Goal: Task Accomplishment & Management: Complete application form

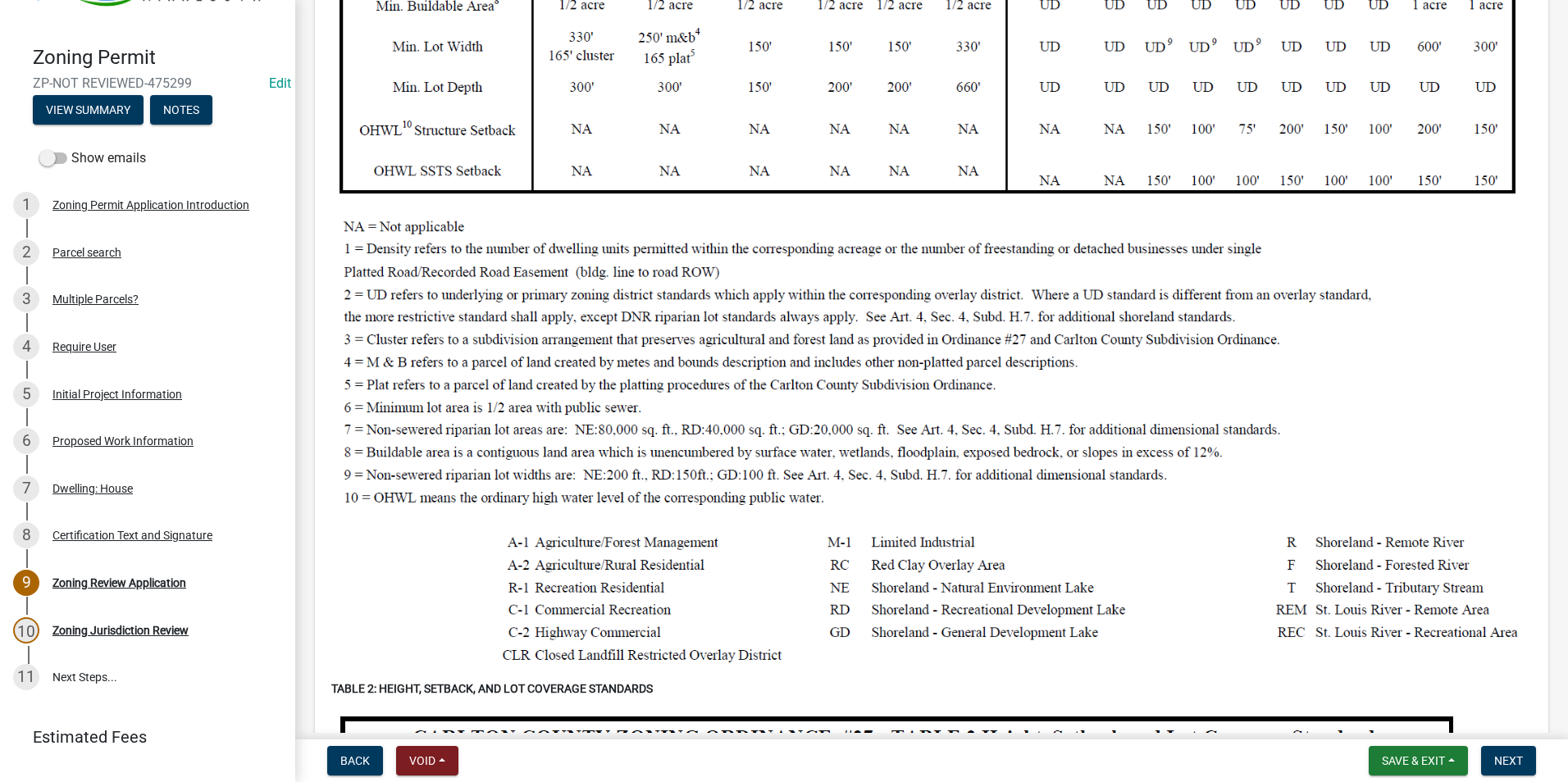
scroll to position [738, 0]
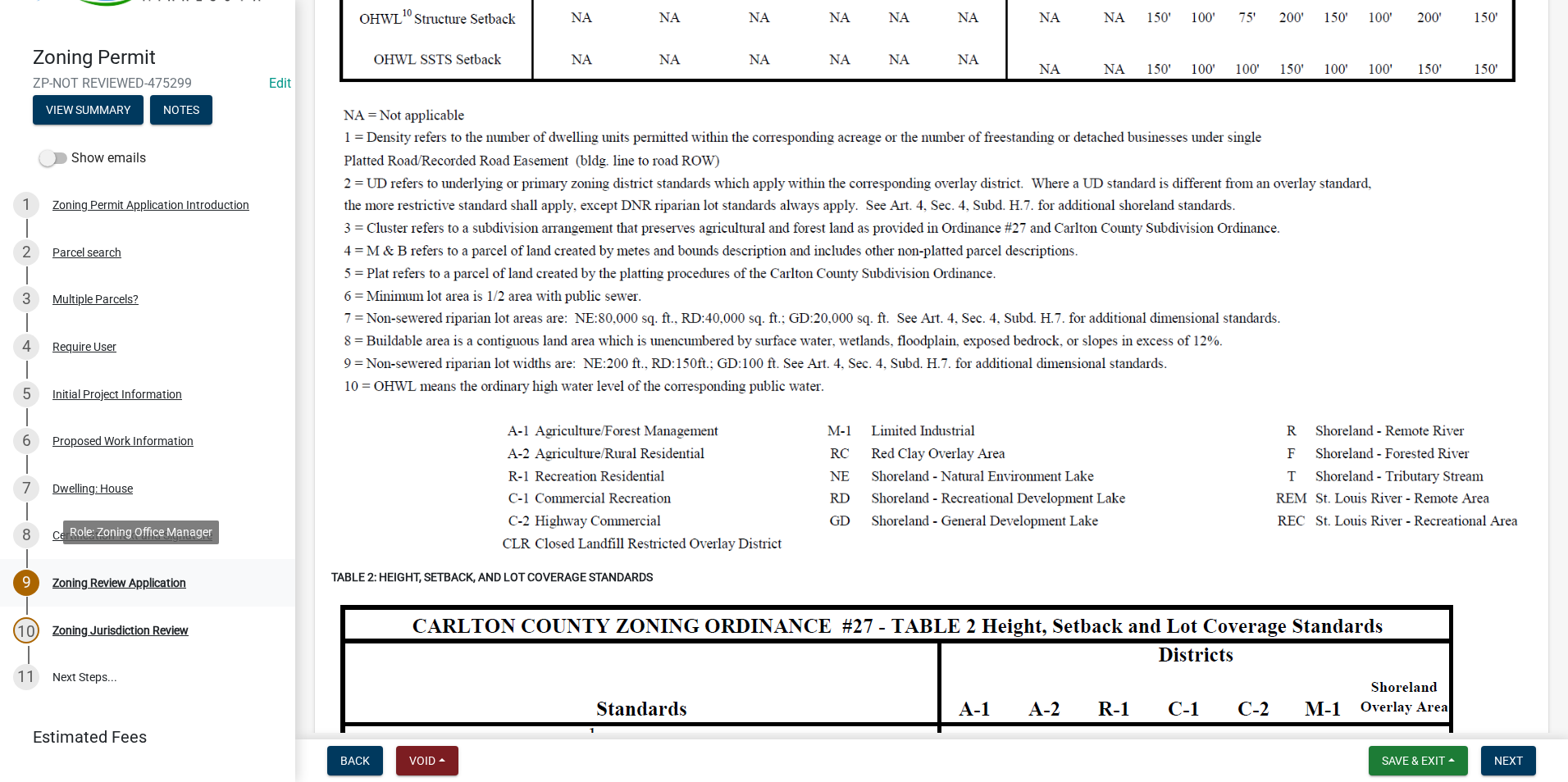
click at [140, 577] on div "Zoning Review Application" at bounding box center [119, 582] width 134 height 11
click at [148, 570] on div "9 Zoning Review Application" at bounding box center [141, 583] width 256 height 27
click at [148, 577] on div "Zoning Review Application" at bounding box center [119, 582] width 134 height 11
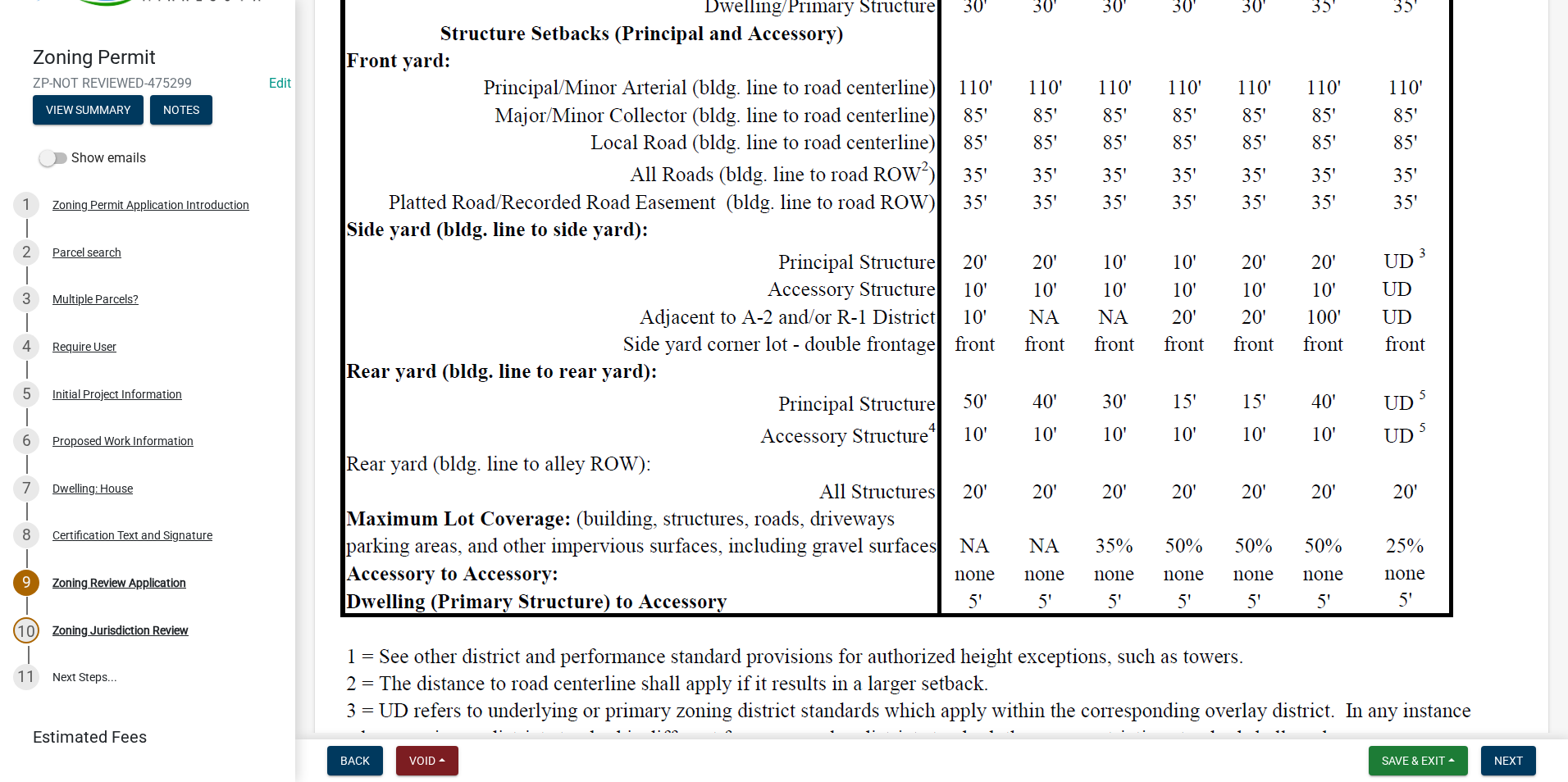
scroll to position [1804, 0]
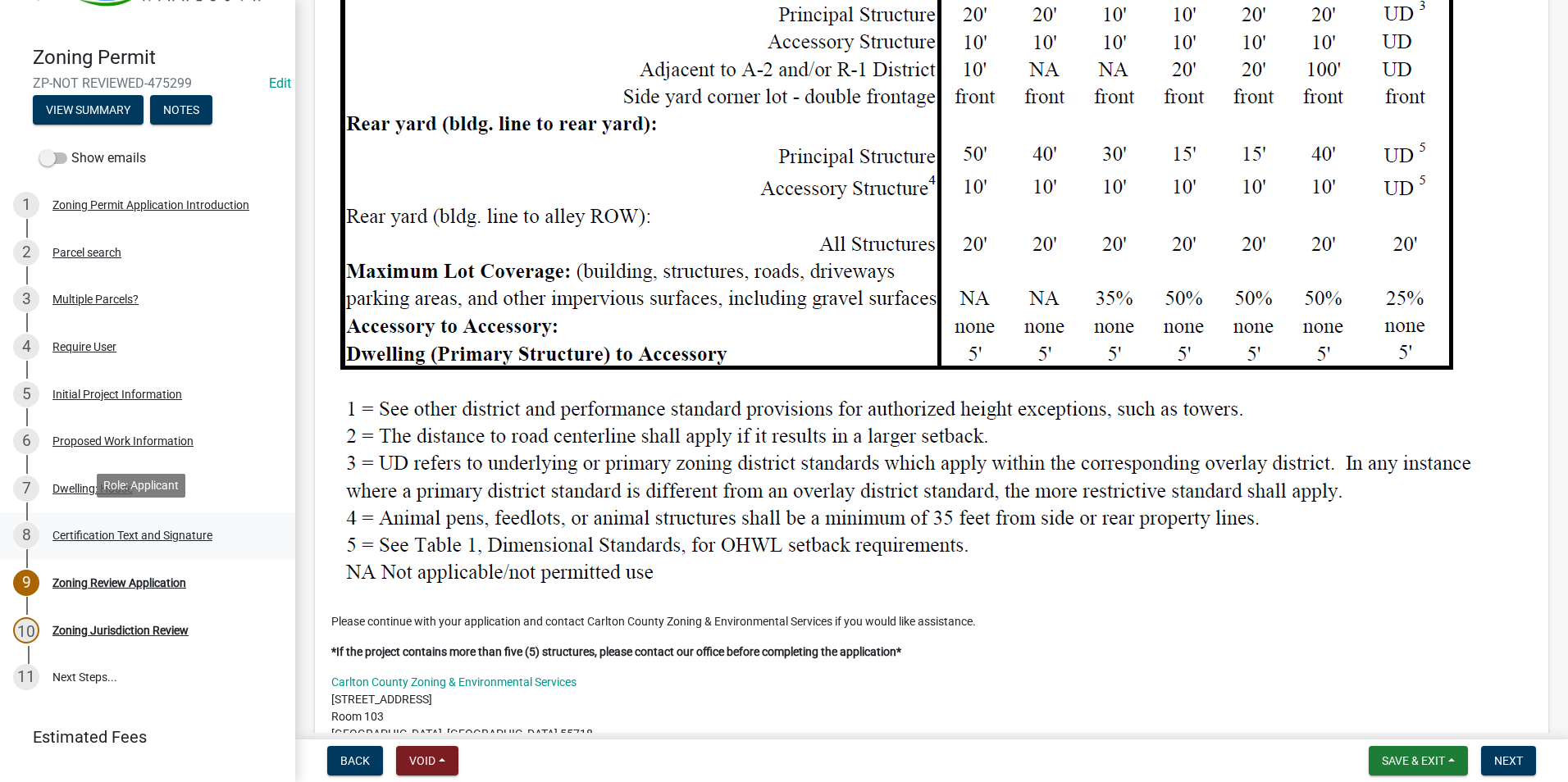
click at [172, 530] on div "Certification Text and Signature" at bounding box center [132, 535] width 160 height 11
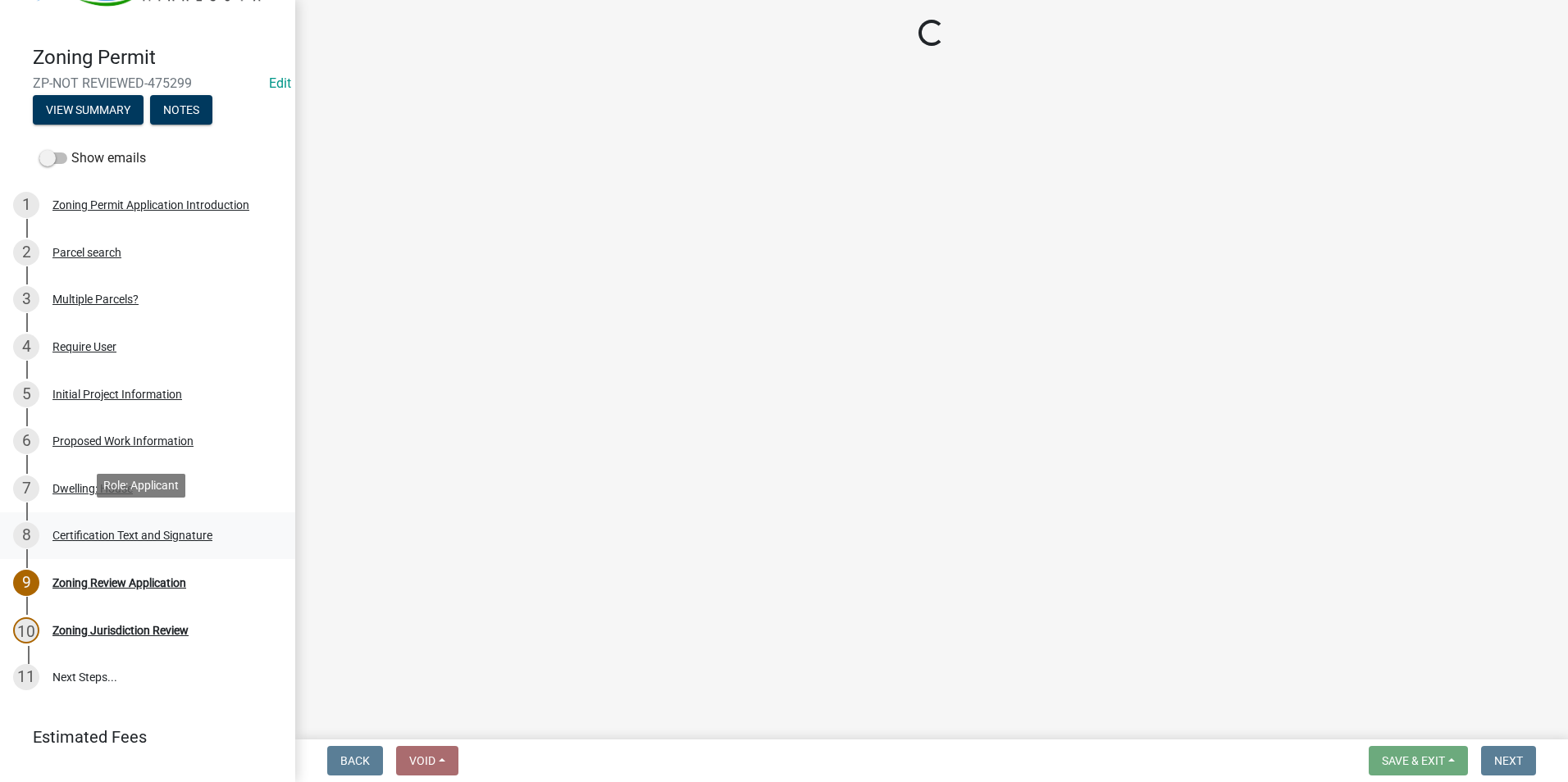
scroll to position [0, 0]
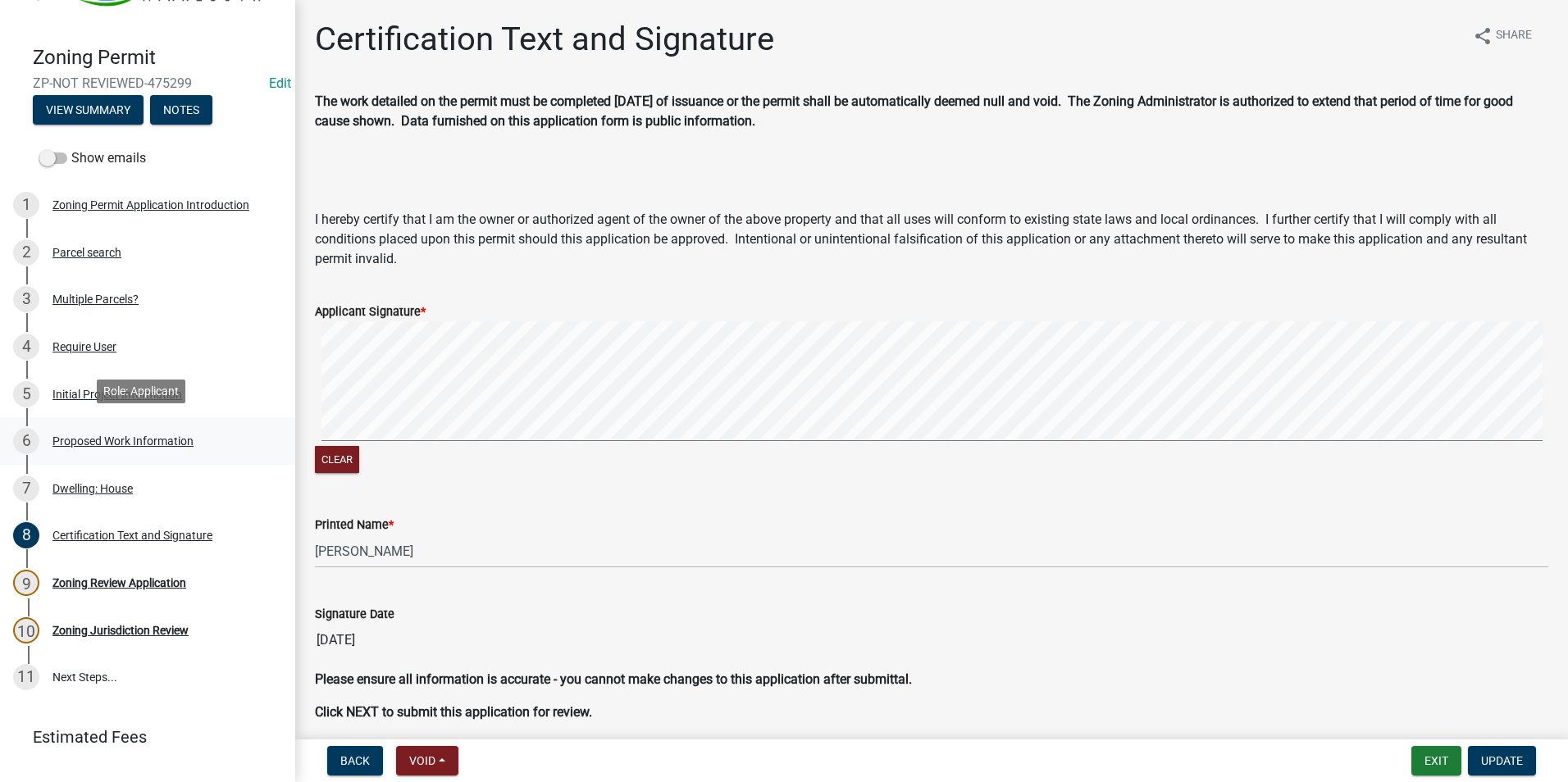
click at [171, 437] on div "Proposed Work Information" at bounding box center [123, 441] width 141 height 11
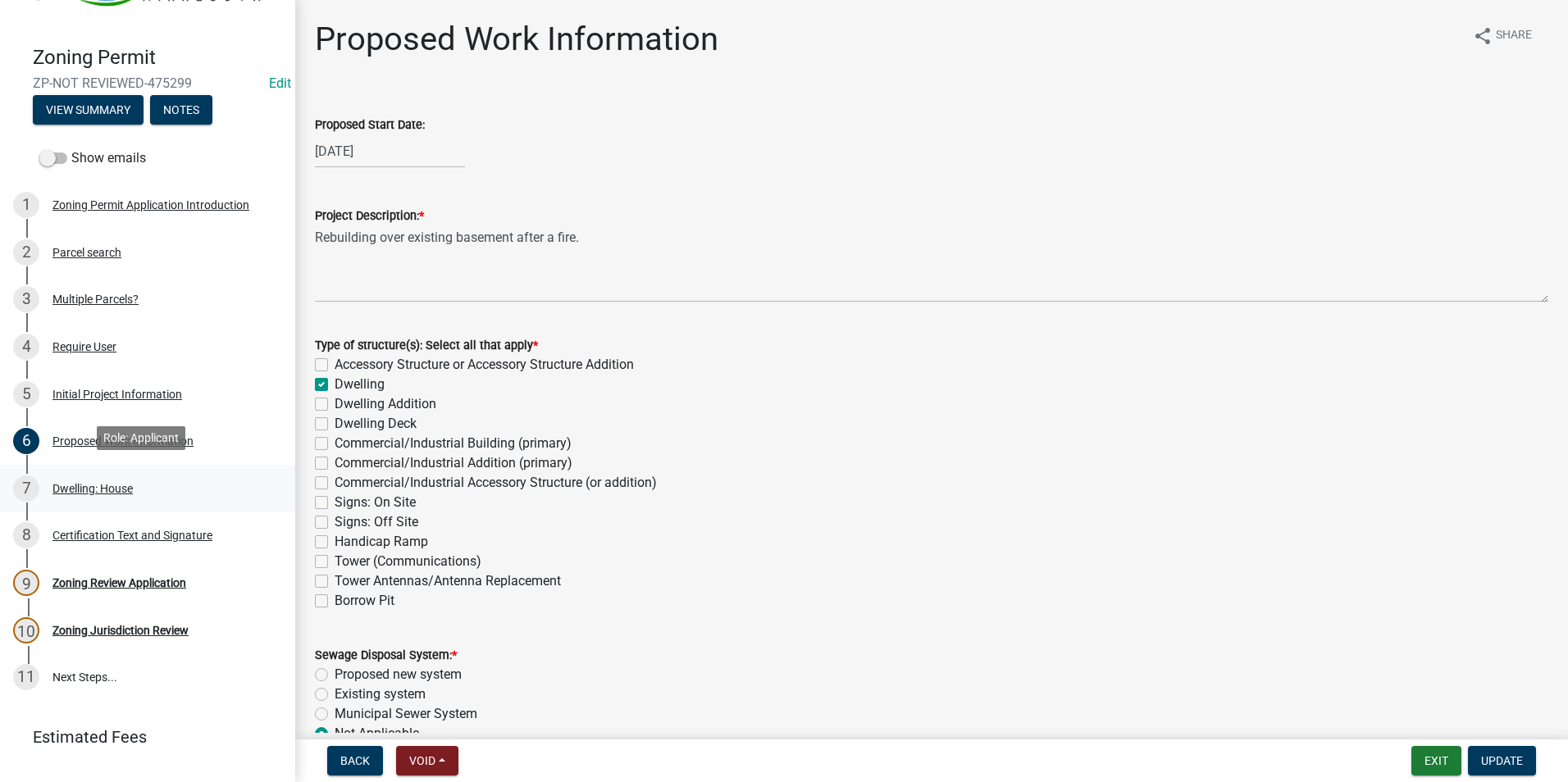
click at [126, 483] on div "Dwelling: House" at bounding box center [93, 488] width 81 height 11
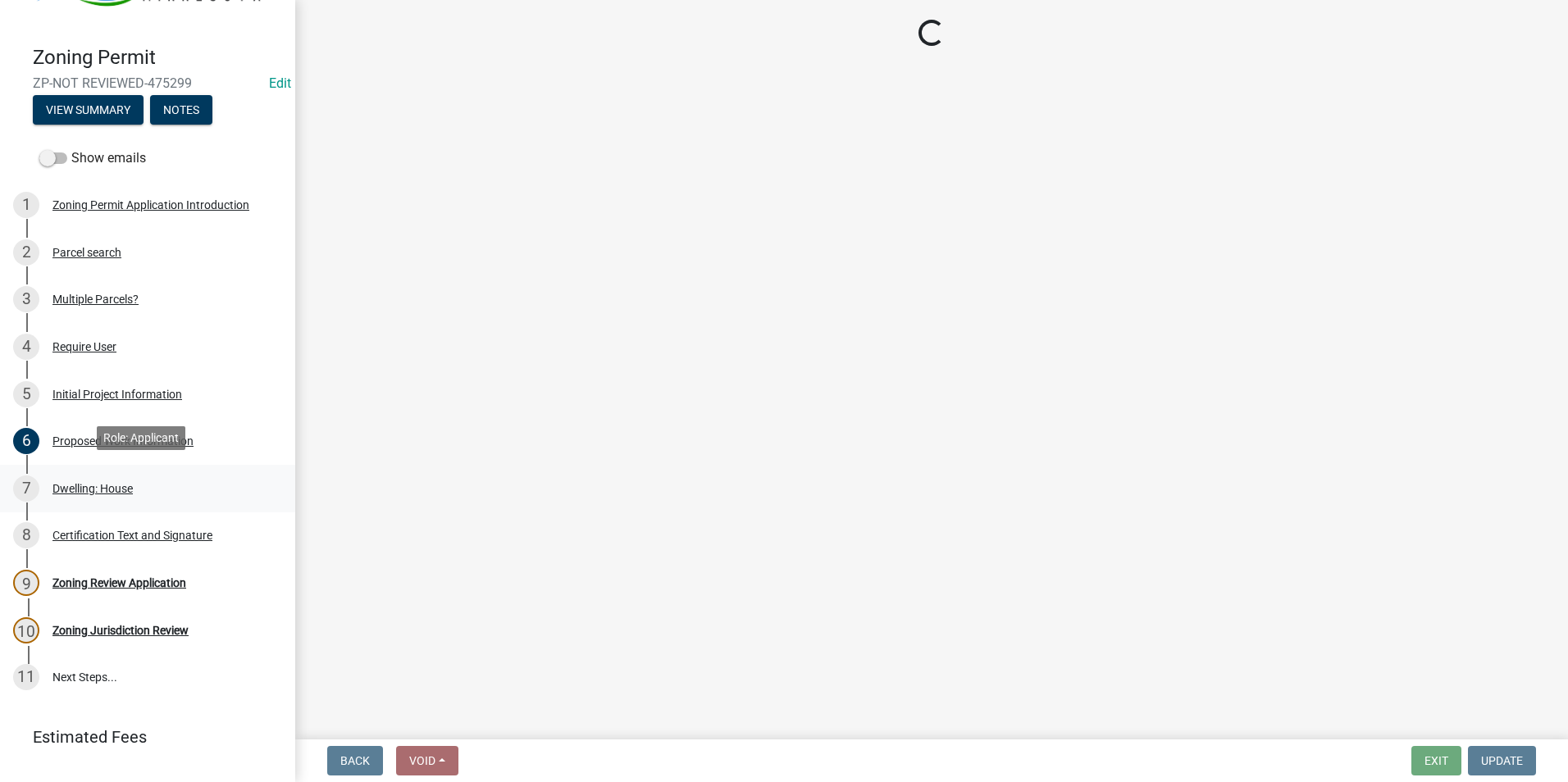
click at [124, 484] on div "Dwelling: House" at bounding box center [93, 488] width 81 height 11
drag, startPoint x: 124, startPoint y: 484, endPoint x: 93, endPoint y: 484, distance: 31.0
click at [93, 484] on div "Dwelling: House" at bounding box center [93, 488] width 81 height 11
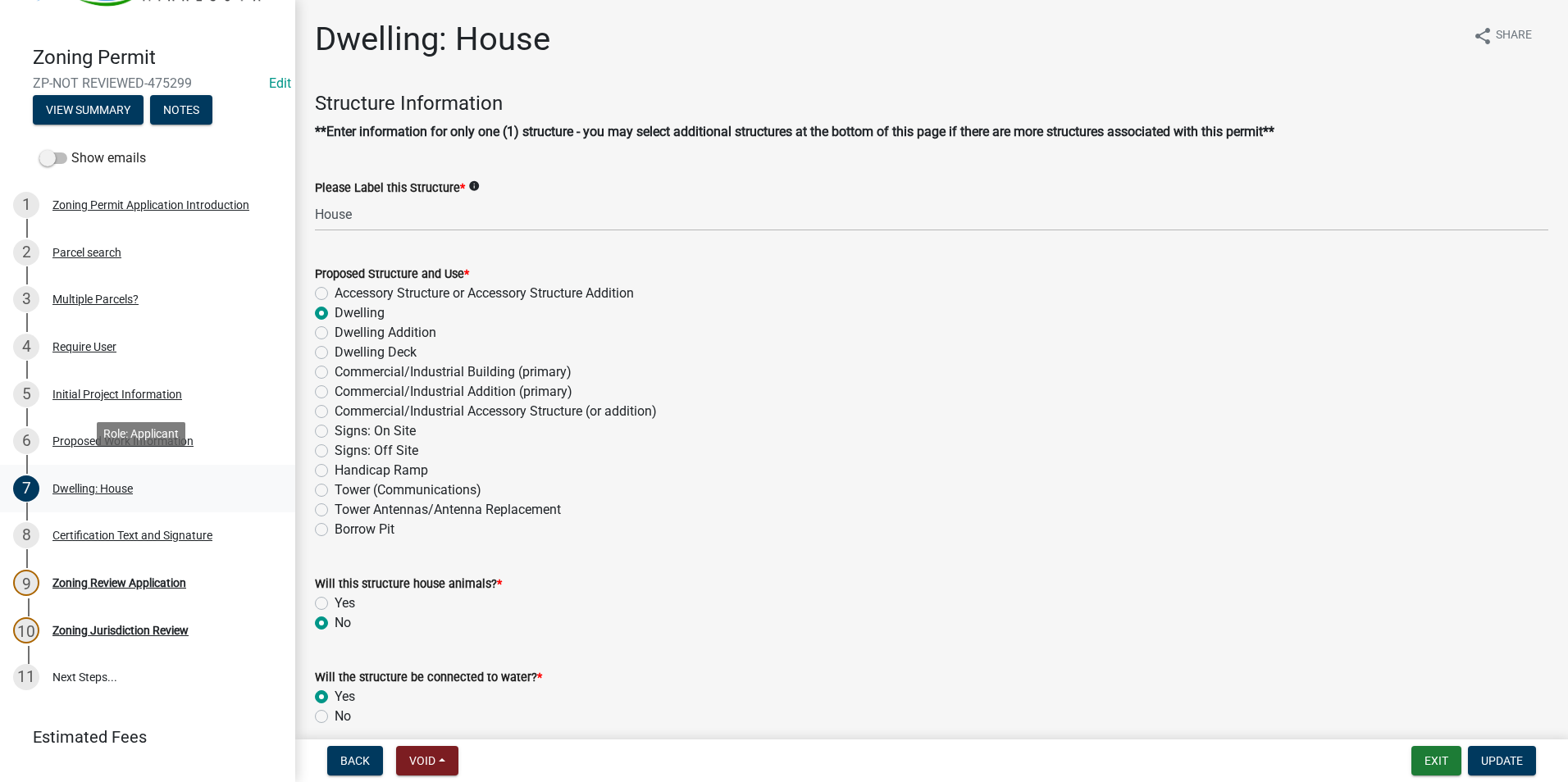
scroll to position [111, 0]
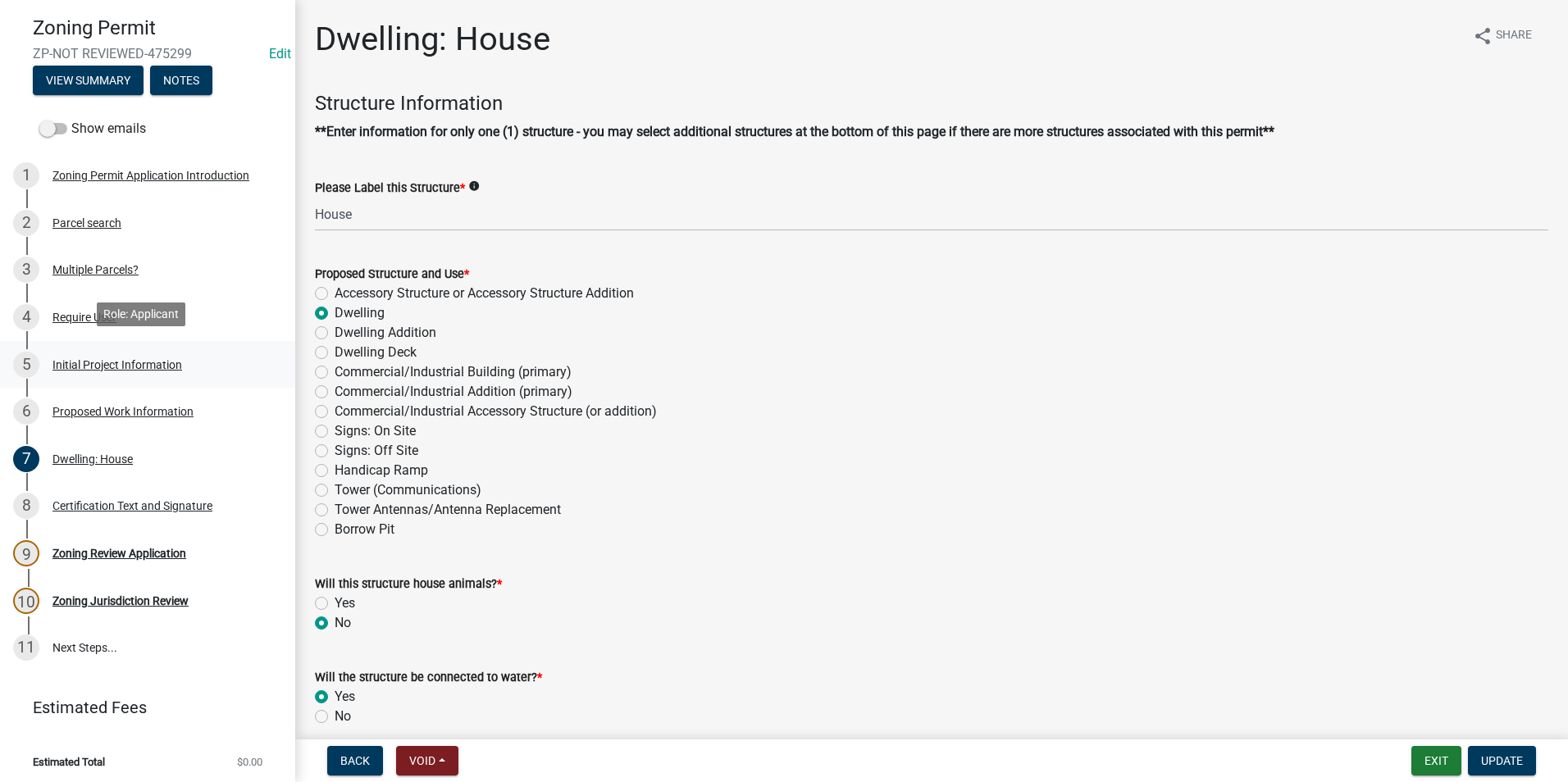
click at [105, 359] on div "Initial Project Information" at bounding box center [117, 364] width 130 height 11
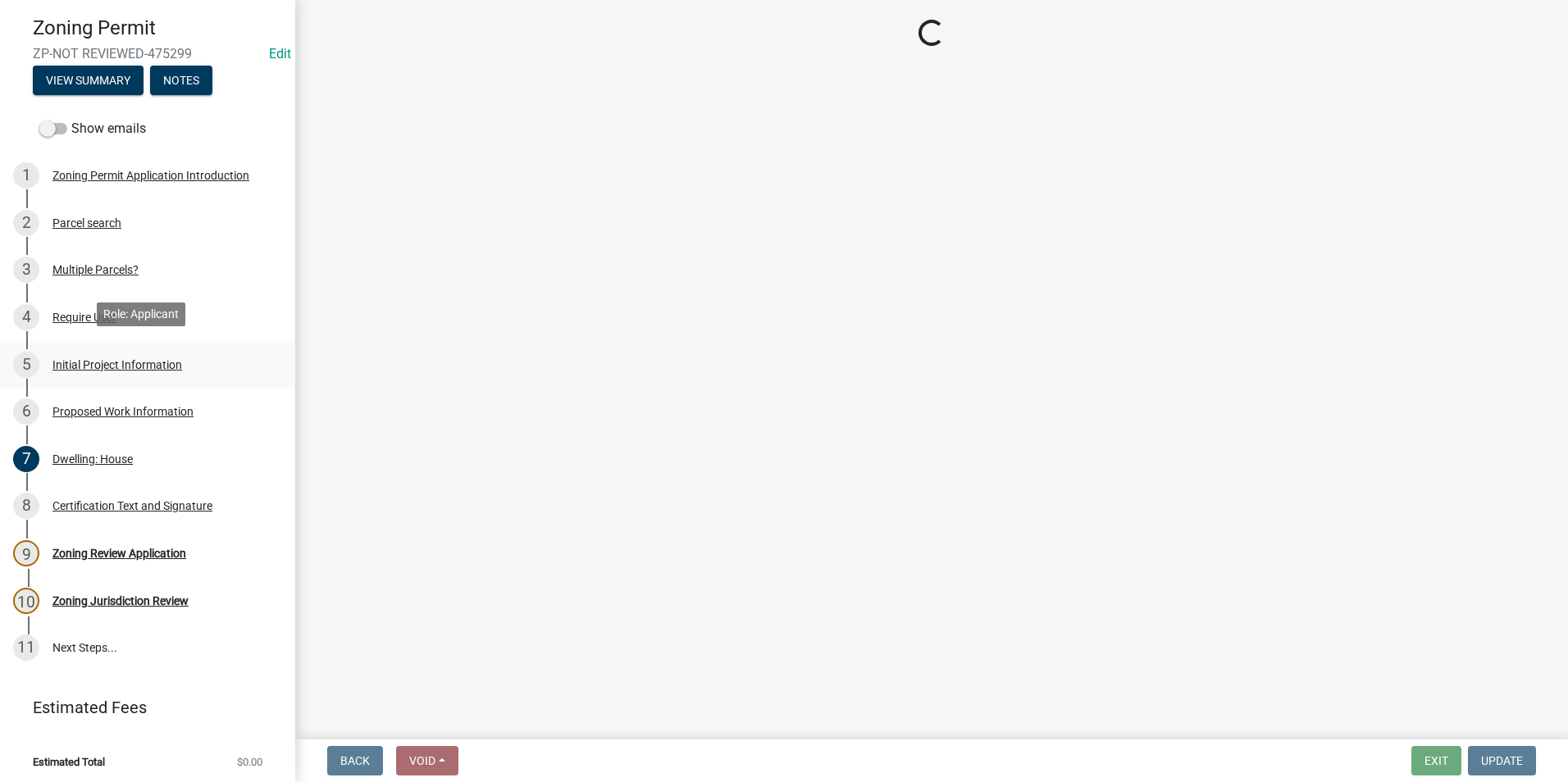
select select "9b442bb4-a0b4-4a0c-aab0-dfe7fca116e4"
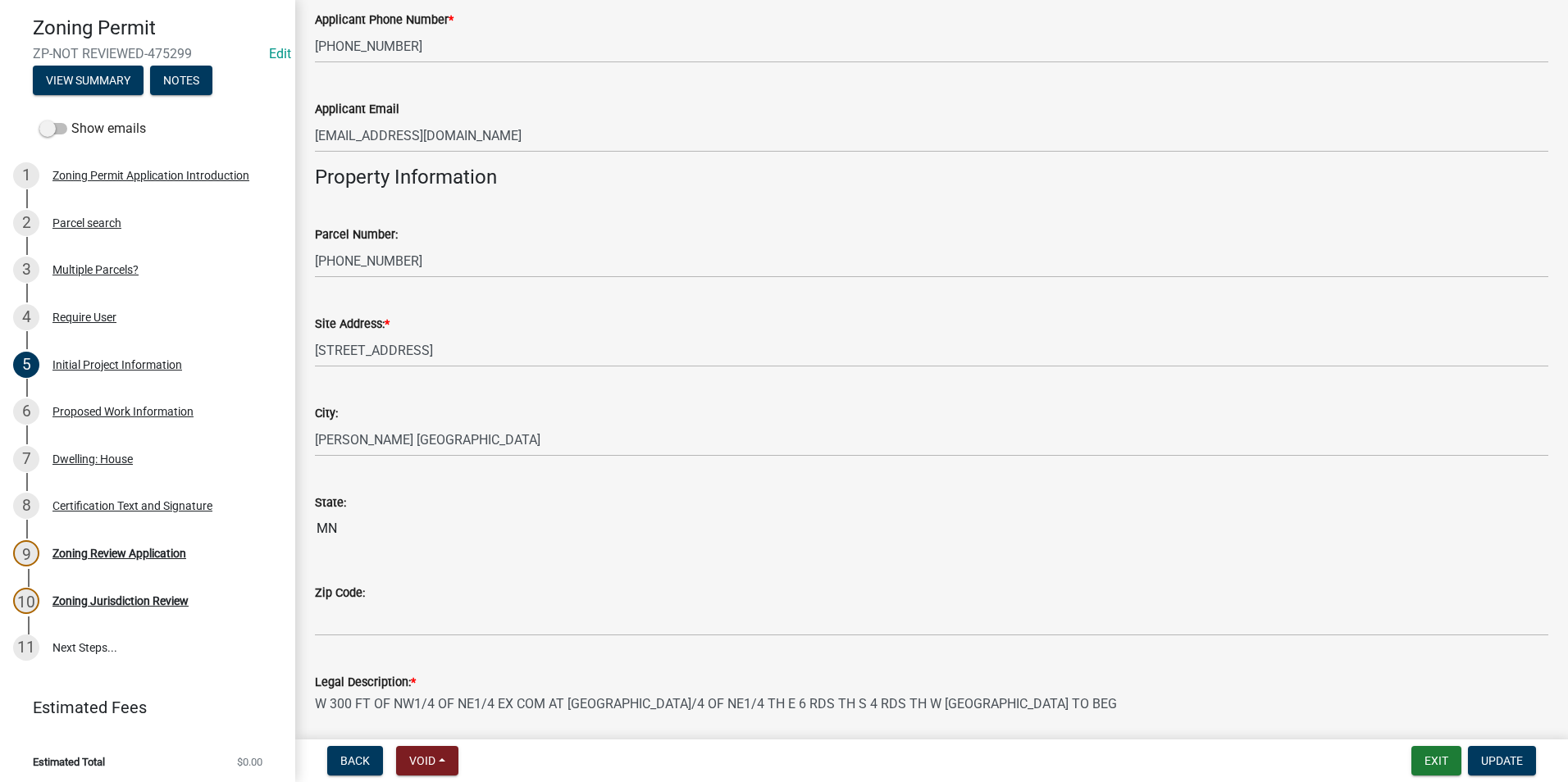
scroll to position [1394, 0]
click at [163, 550] on div "Zoning Review Application" at bounding box center [119, 553] width 134 height 11
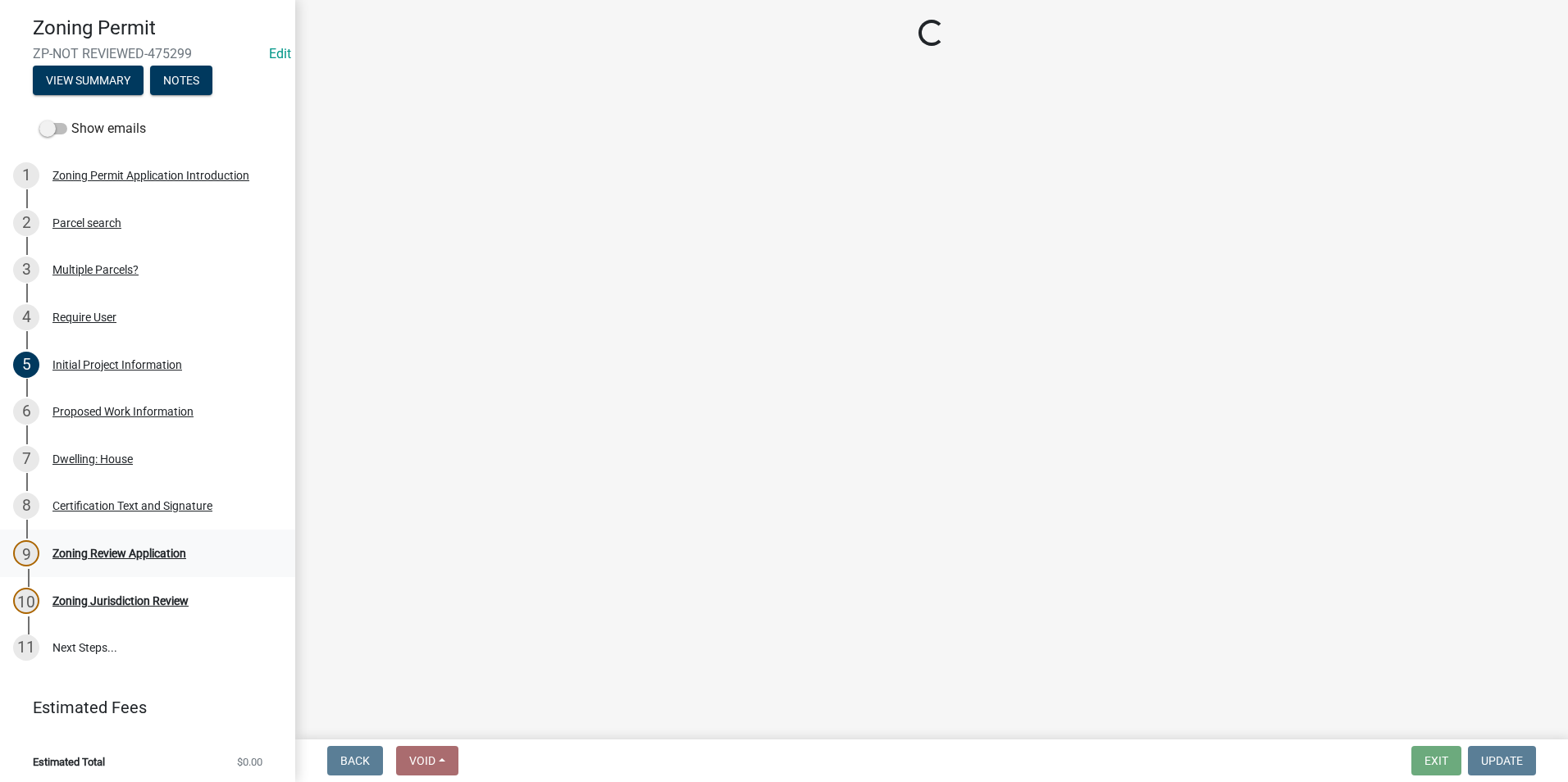
scroll to position [0, 0]
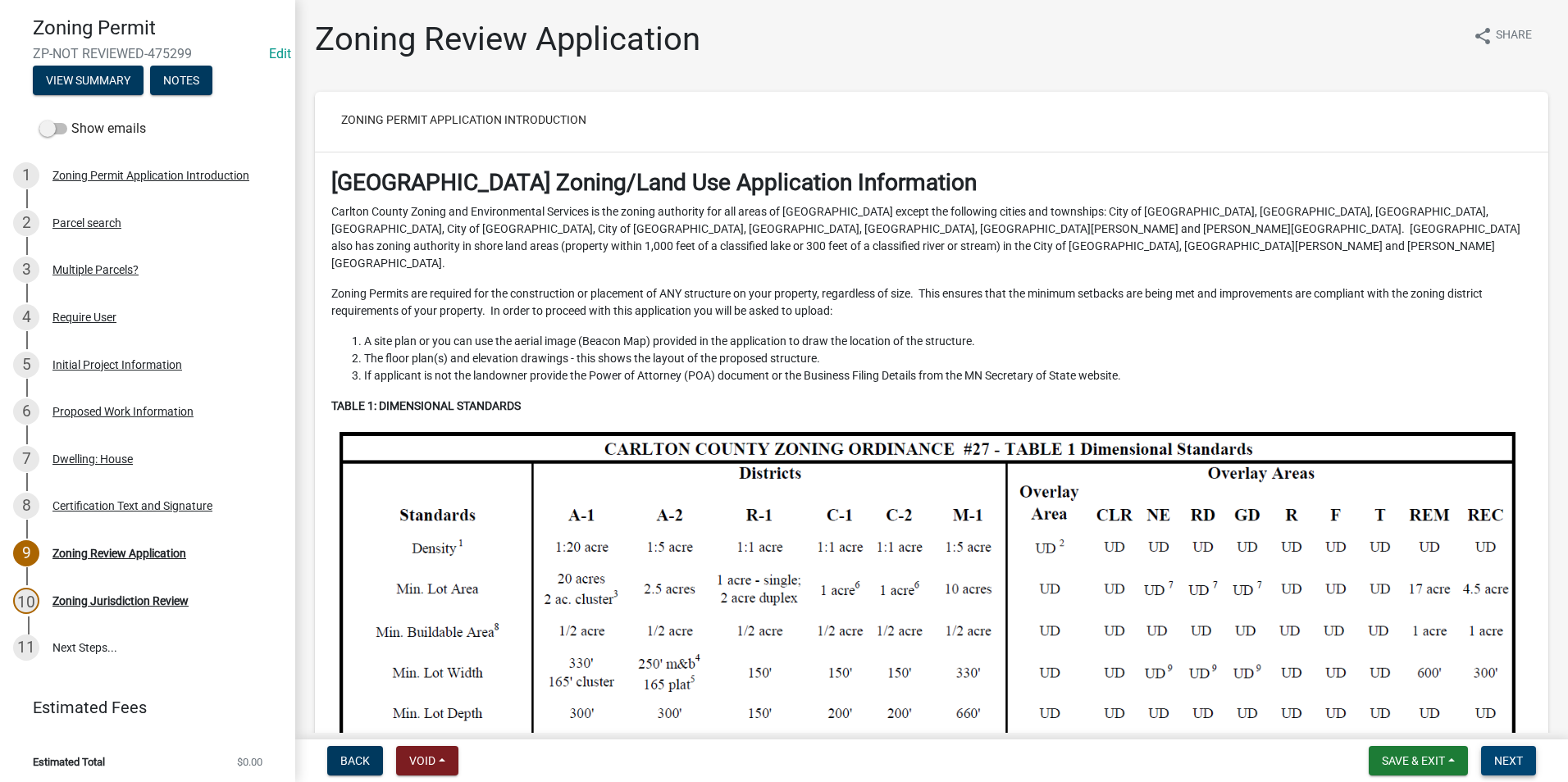
click at [1517, 758] on span "Next" at bounding box center [1508, 761] width 28 height 13
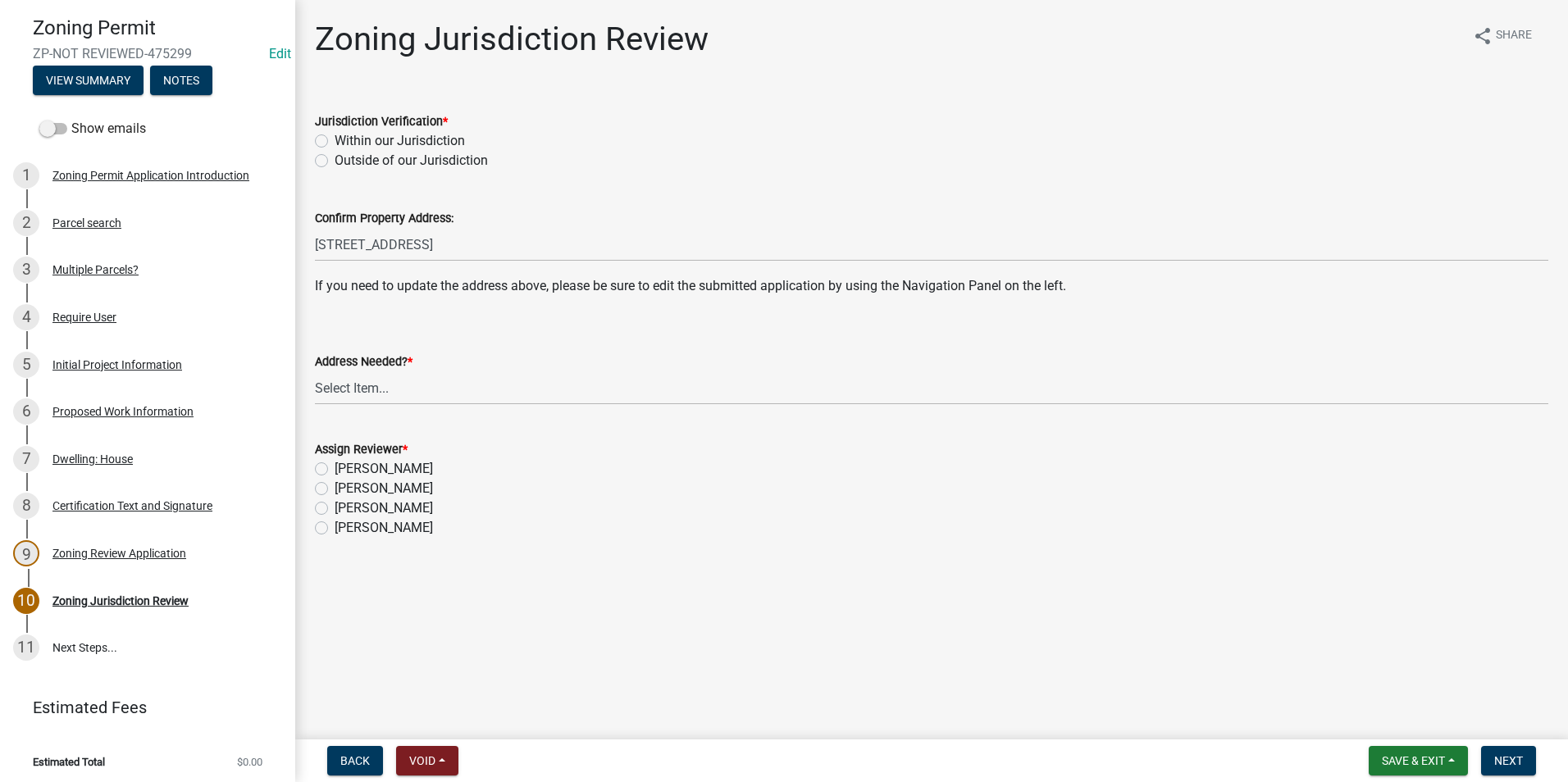
click at [335, 141] on label "Within our Jurisdiction" at bounding box center [400, 141] width 130 height 20
click at [335, 141] on input "Within our Jurisdiction" at bounding box center [340, 136] width 10 height 10
radio input "true"
click at [369, 386] on select "Select Item... Yes No" at bounding box center [932, 388] width 1233 height 33
click at [315, 371] on select "Select Item... Yes No" at bounding box center [932, 388] width 1233 height 33
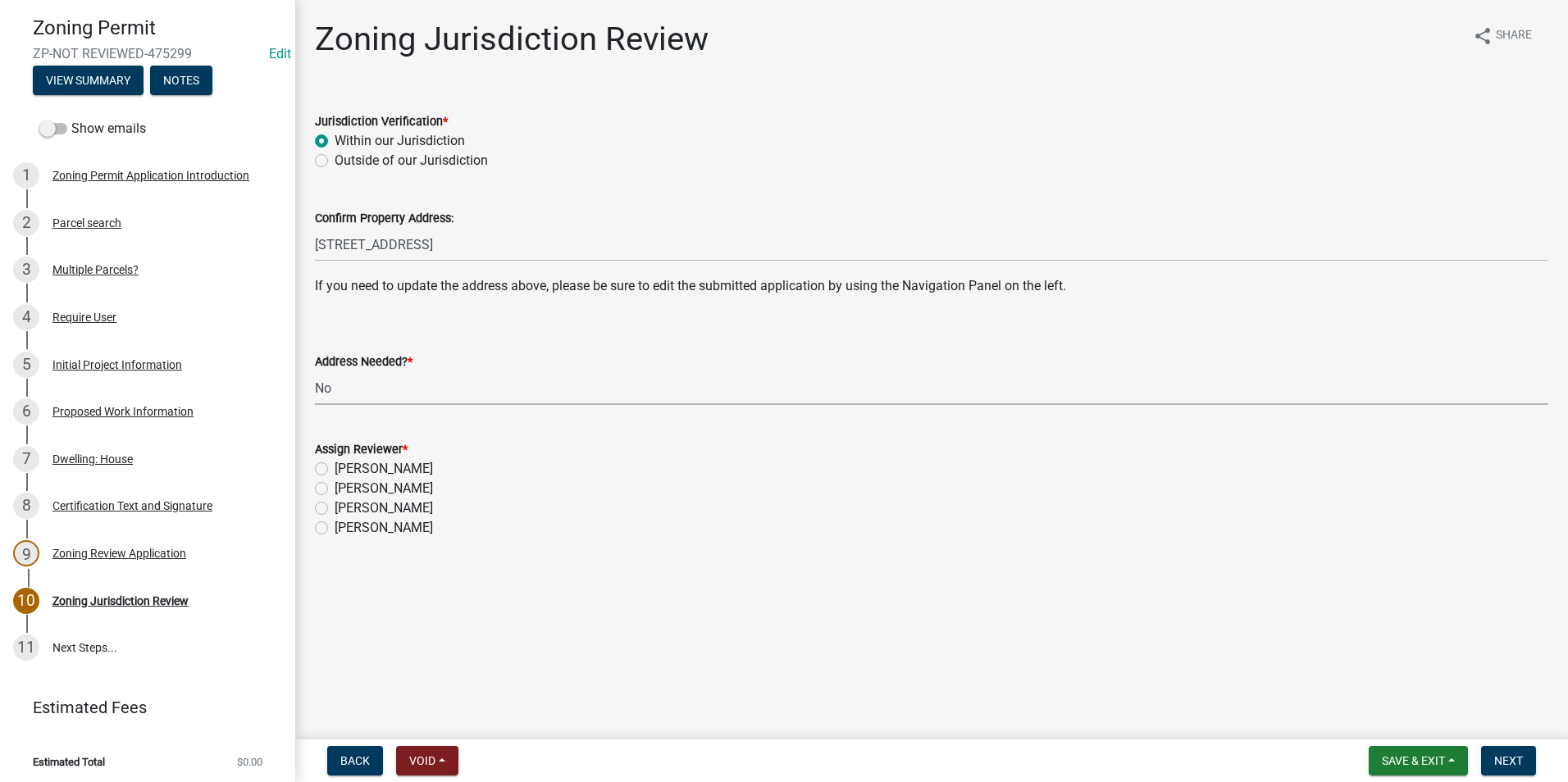
select select "aade736b-b8ba-42e5-ae4c-e00a265c1909"
click at [335, 486] on label "[PERSON_NAME]" at bounding box center [383, 488] width 99 height 20
click at [335, 486] on input "[PERSON_NAME]" at bounding box center [340, 484] width 10 height 10
radio input "true"
click at [1509, 761] on span "Next" at bounding box center [1508, 761] width 28 height 13
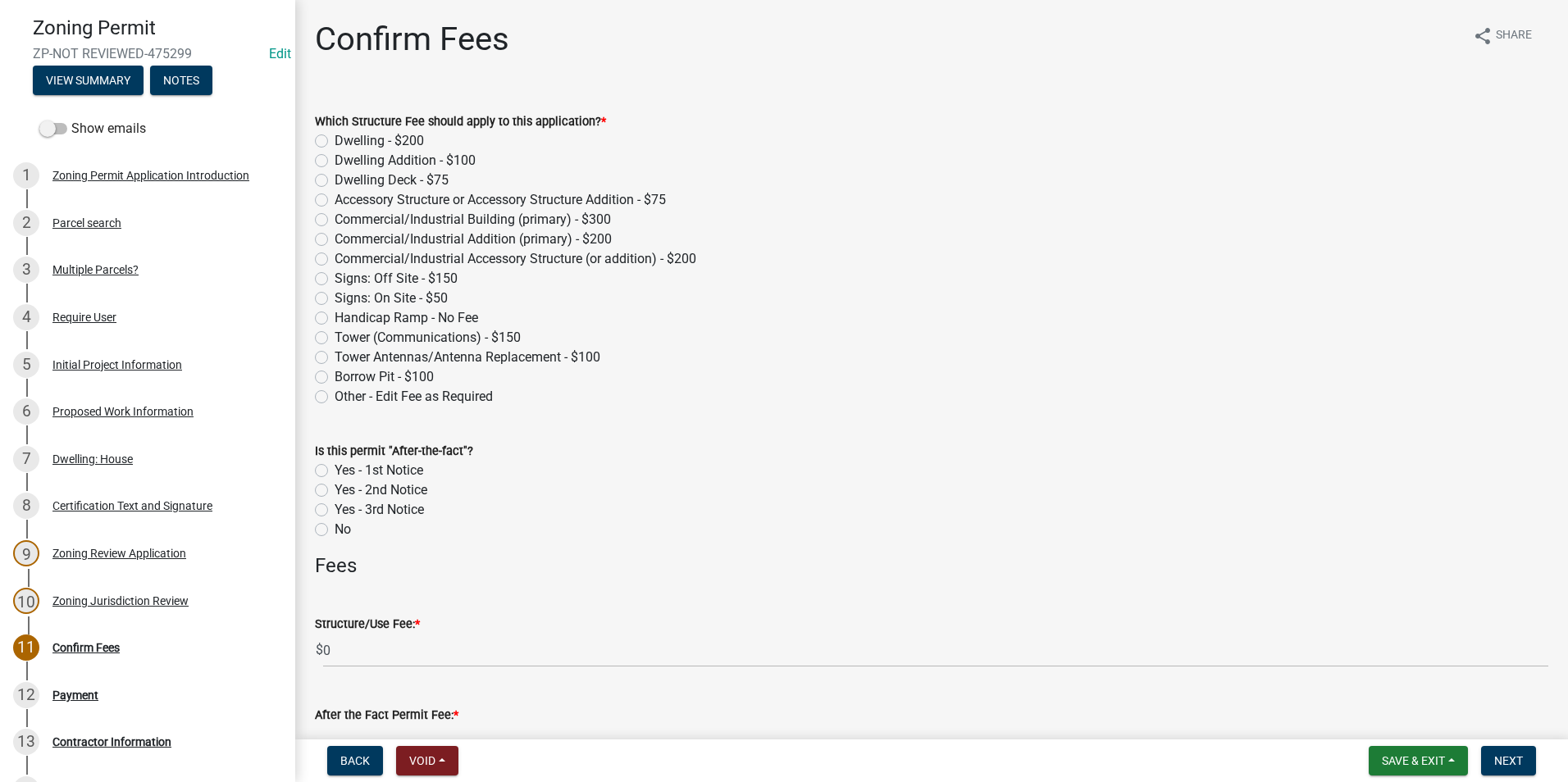
click at [335, 142] on label "Dwelling - $200" at bounding box center [379, 141] width 89 height 20
click at [335, 141] on input "Dwelling - $200" at bounding box center [340, 136] width 10 height 10
radio input "true"
click at [1505, 753] on button "Next" at bounding box center [1509, 761] width 55 height 29
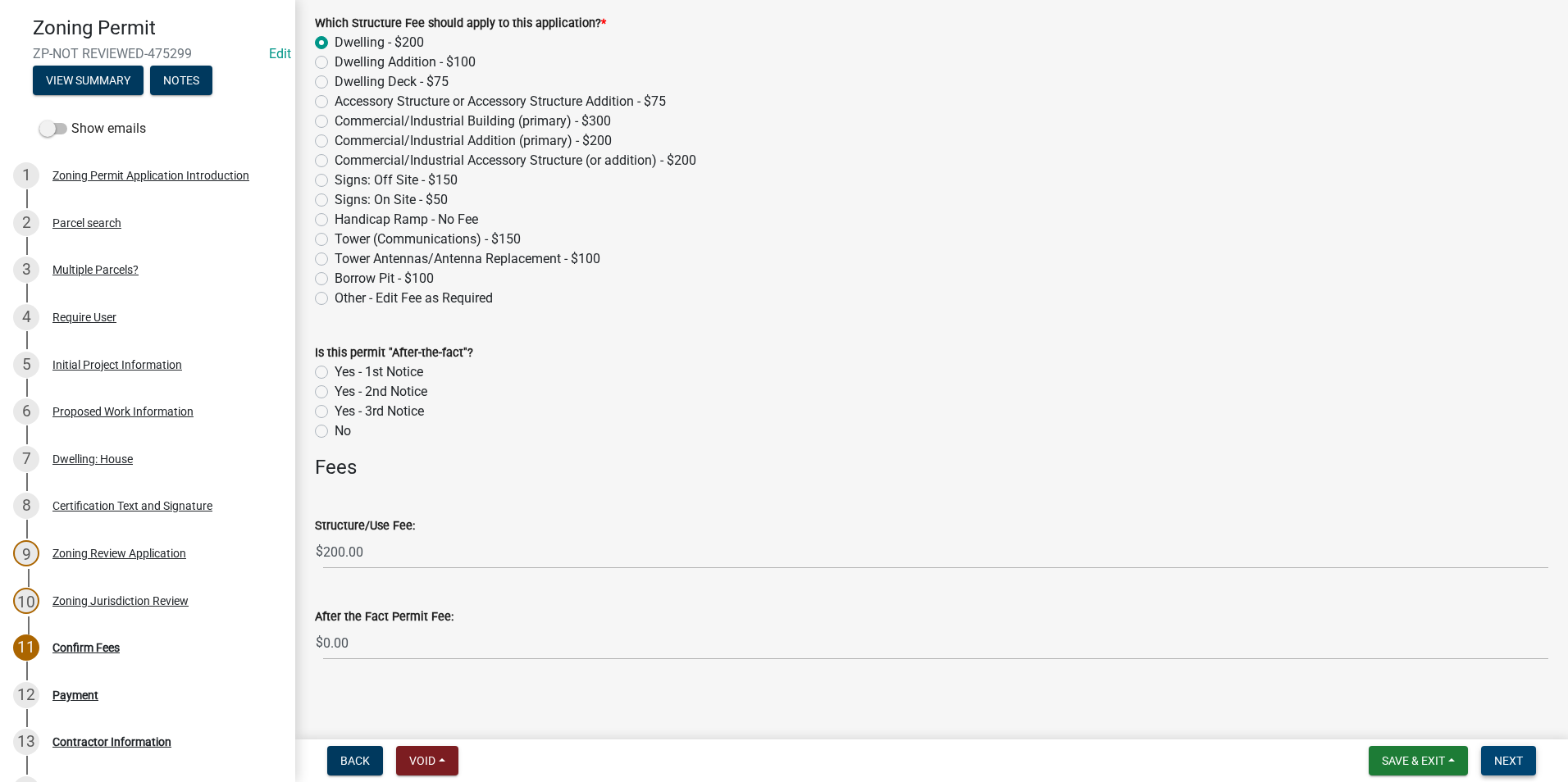
scroll to position [104, 0]
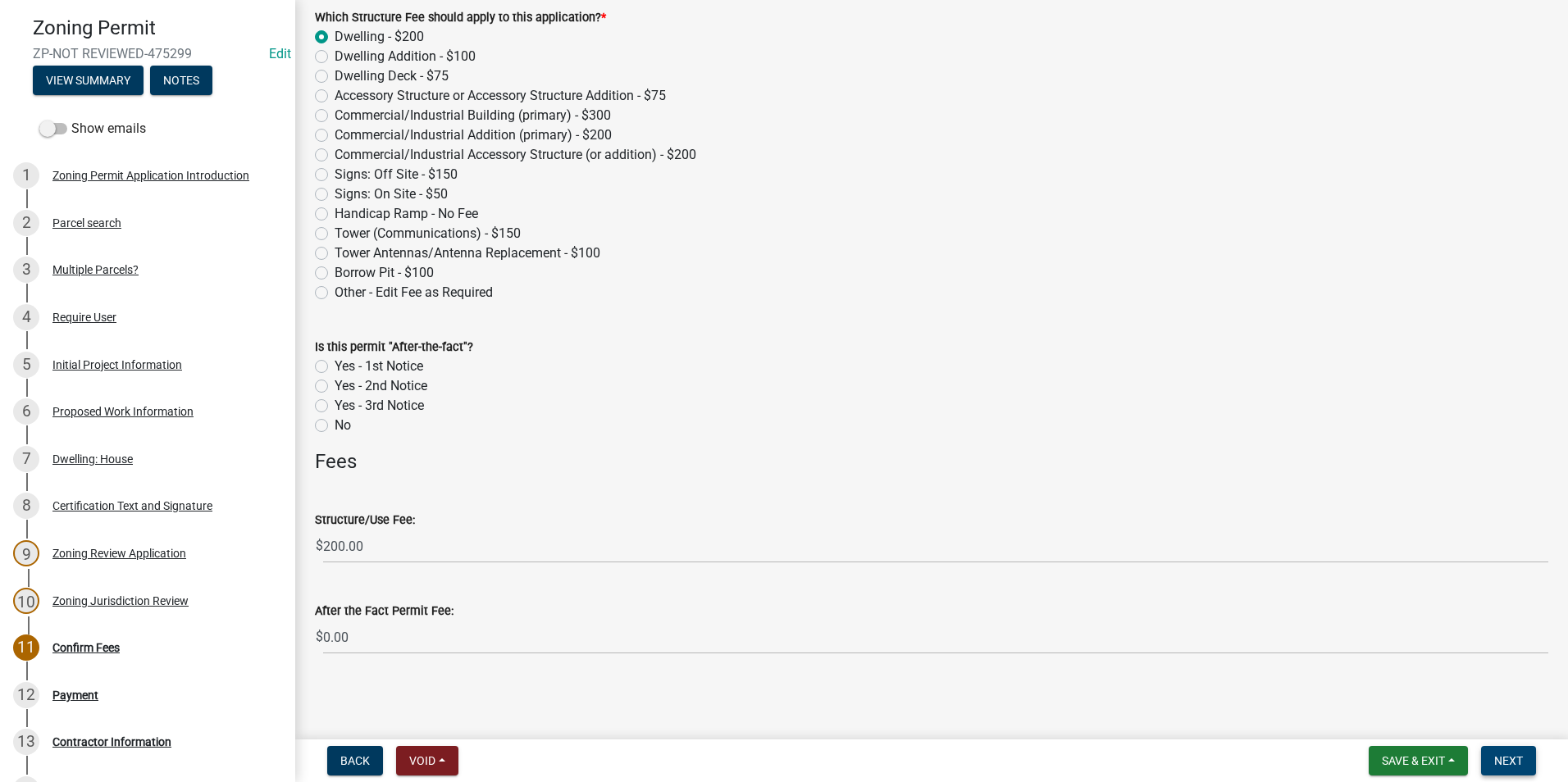
click at [1504, 761] on span "Next" at bounding box center [1508, 761] width 28 height 13
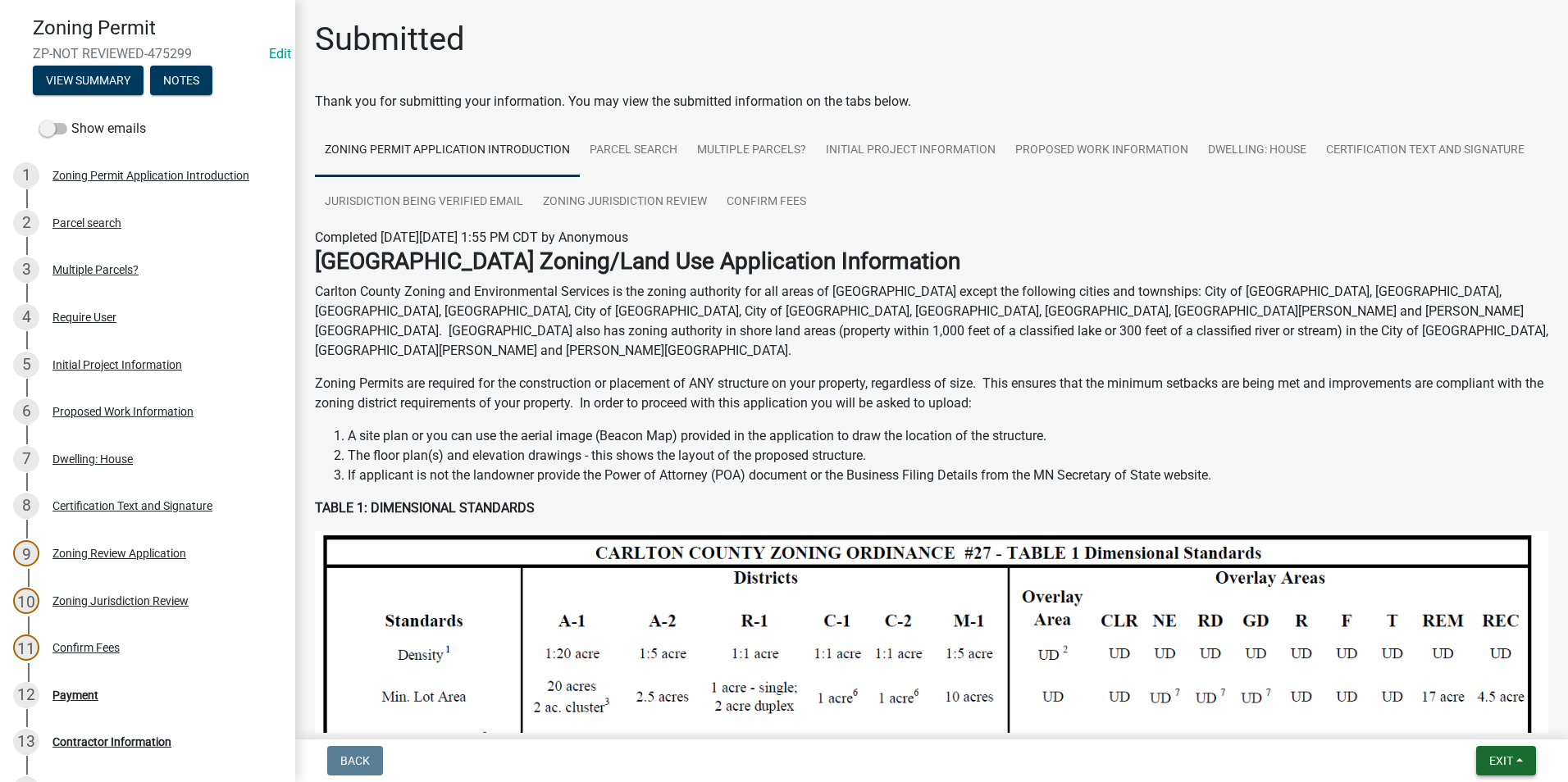
click at [1508, 764] on span "Exit" at bounding box center [1501, 761] width 24 height 13
click at [1477, 724] on button "Save & Exit" at bounding box center [1470, 719] width 131 height 39
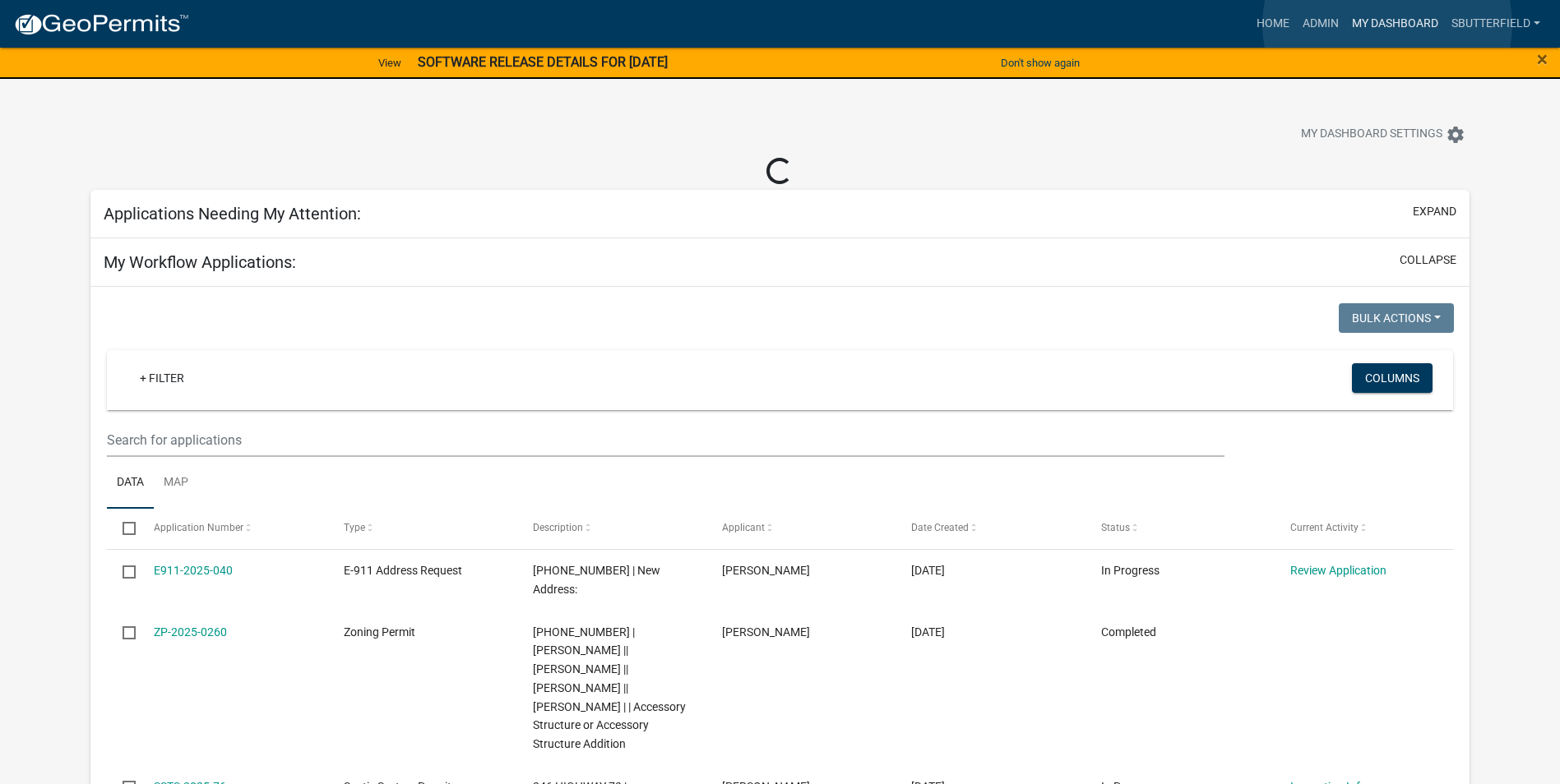
click at [1387, 24] on link "My Dashboard" at bounding box center [1395, 24] width 100 height 31
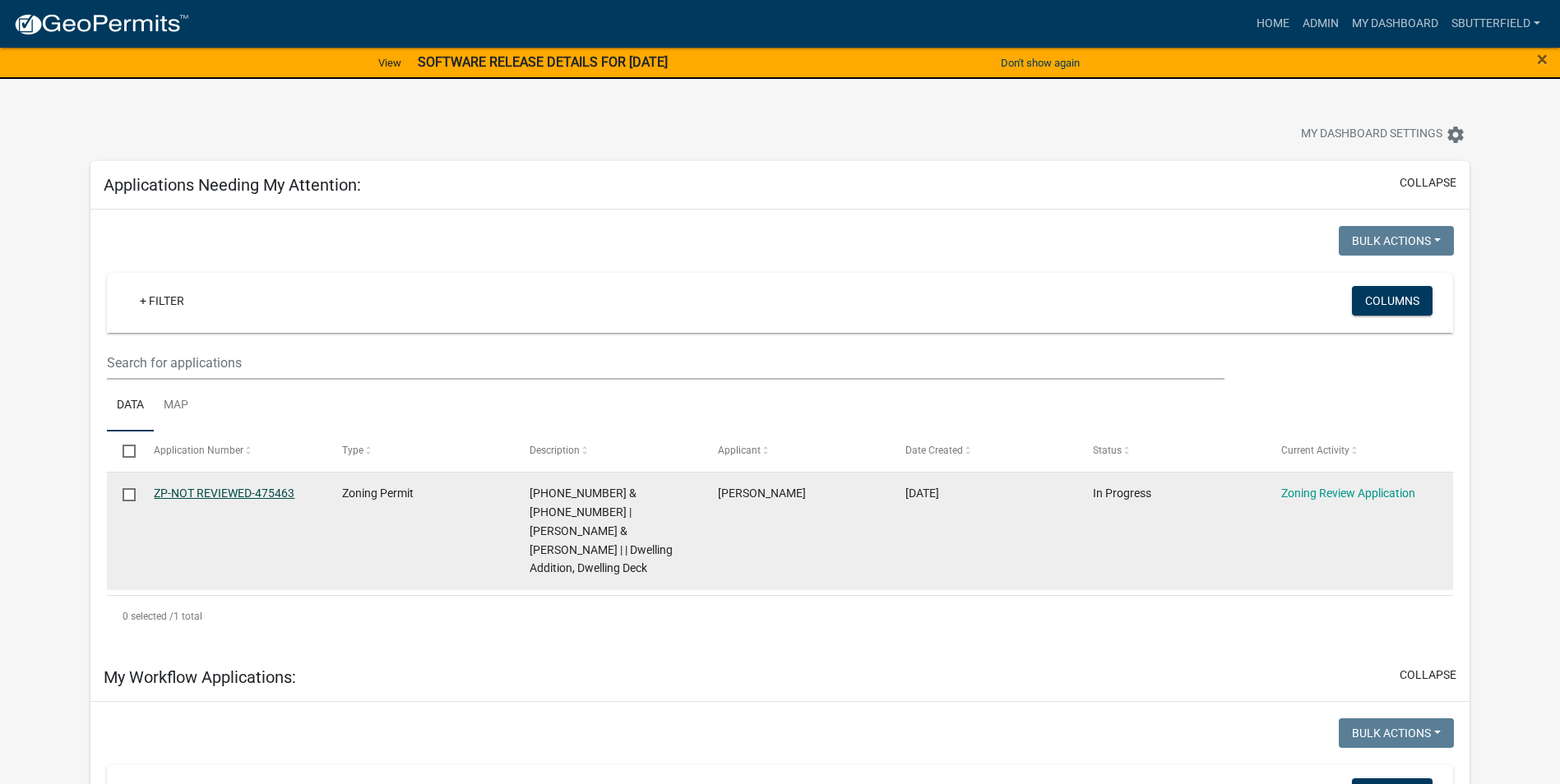
click at [220, 491] on link "ZP-NOT REVIEWED-475463" at bounding box center [224, 493] width 141 height 13
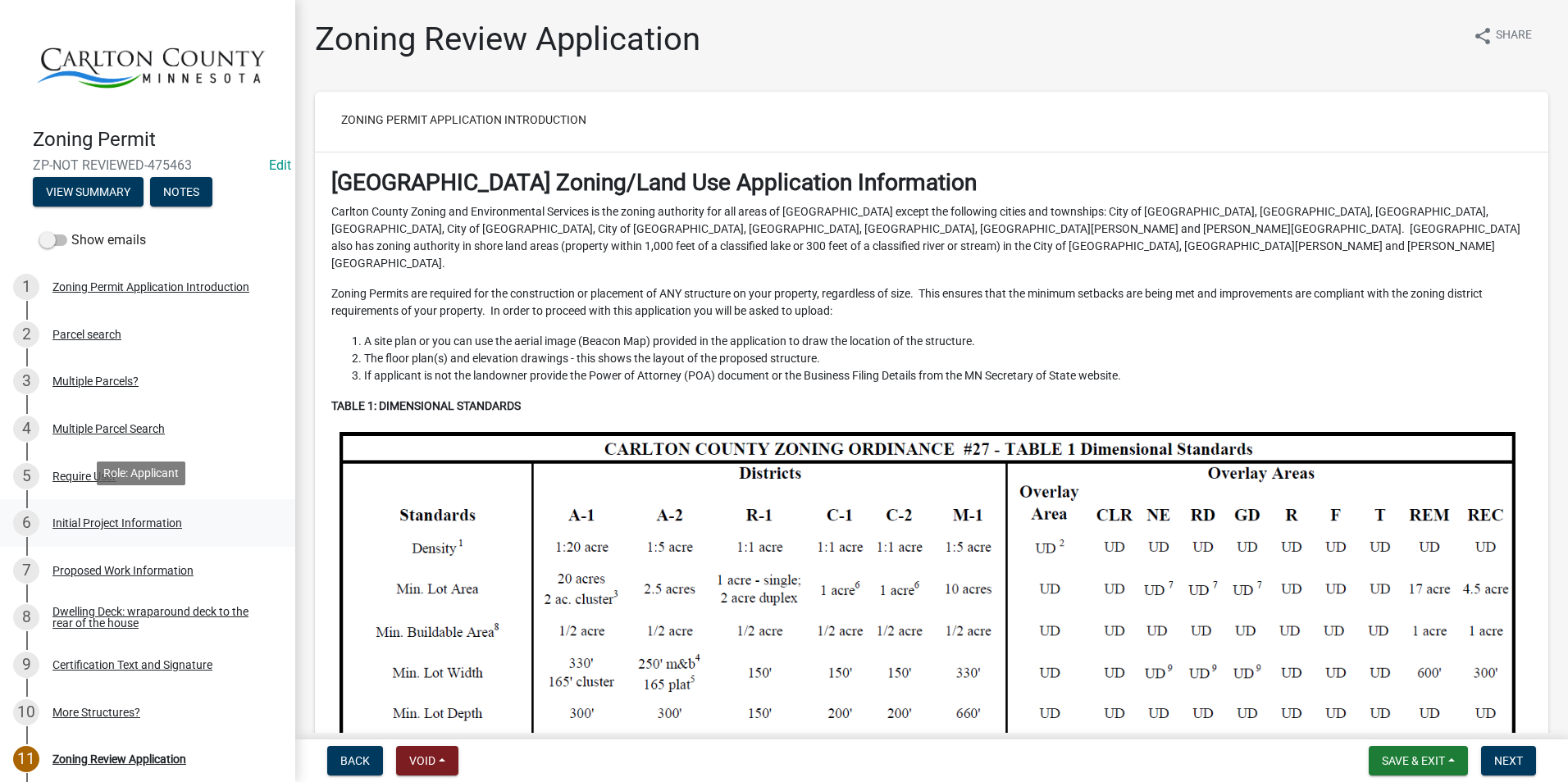
click at [130, 517] on div "Initial Project Information" at bounding box center [117, 522] width 130 height 11
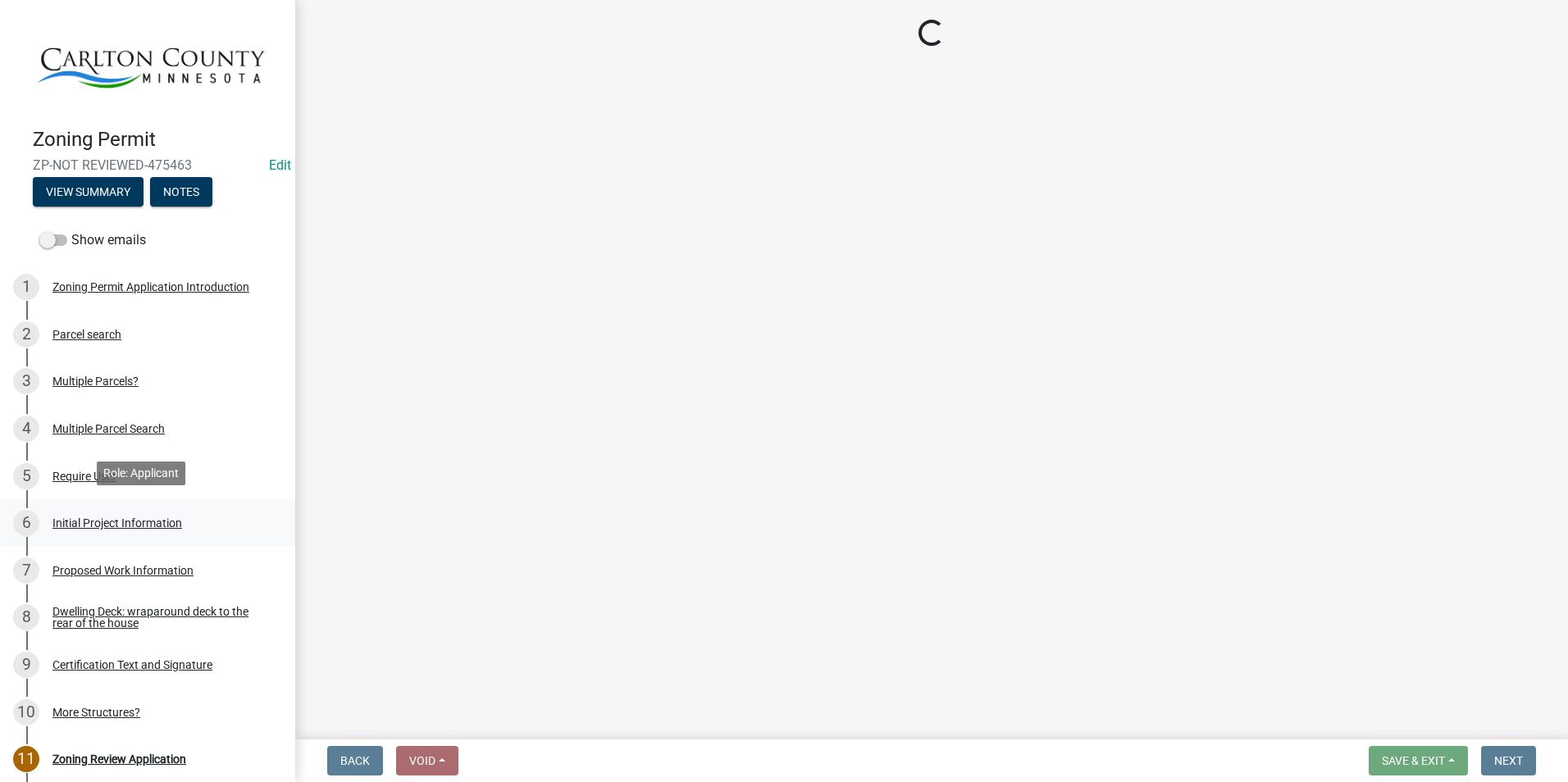
select select "33d21d3a-ebb3-419e-8315-ef7213d04586"
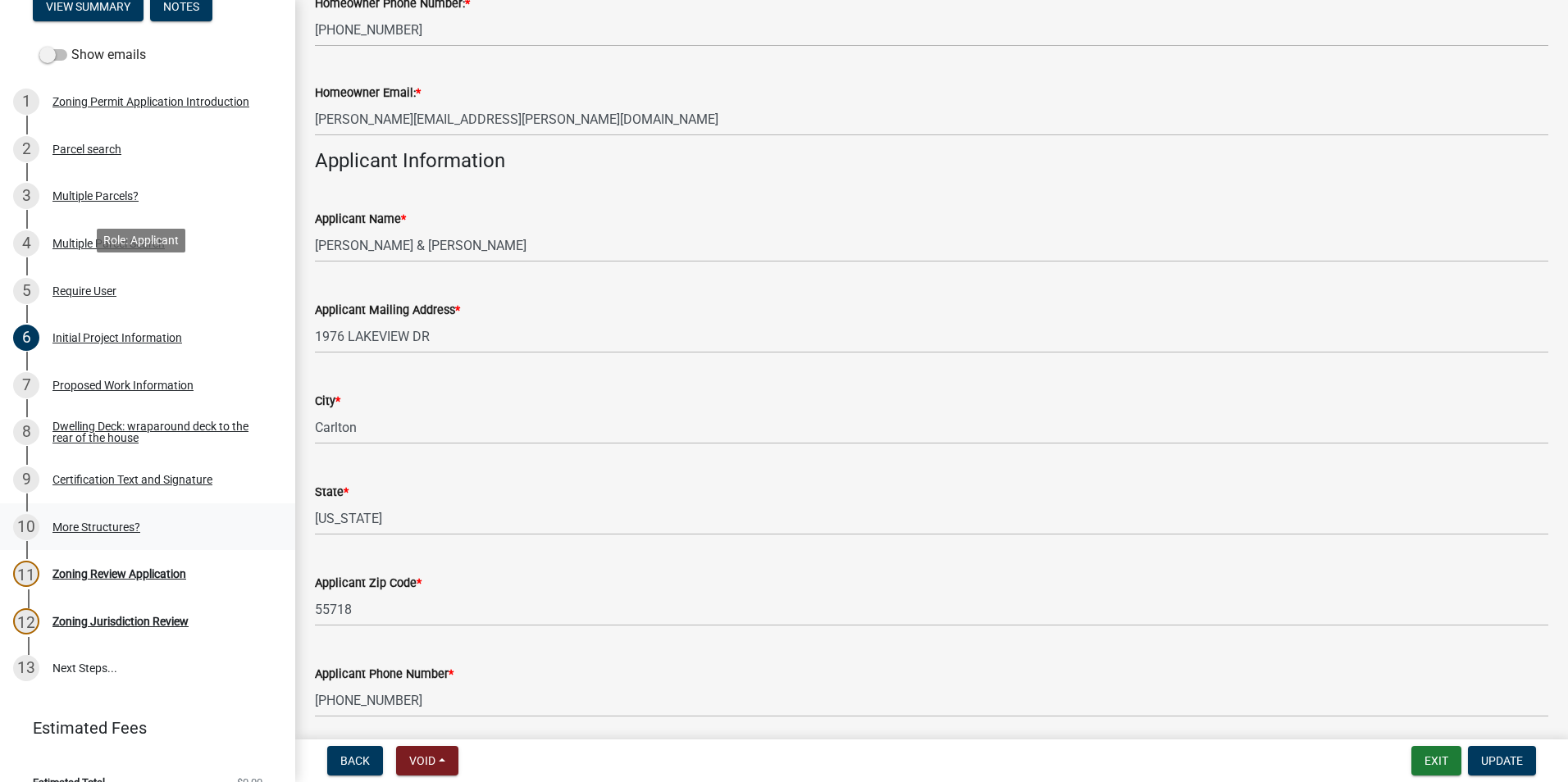
scroll to position [206, 0]
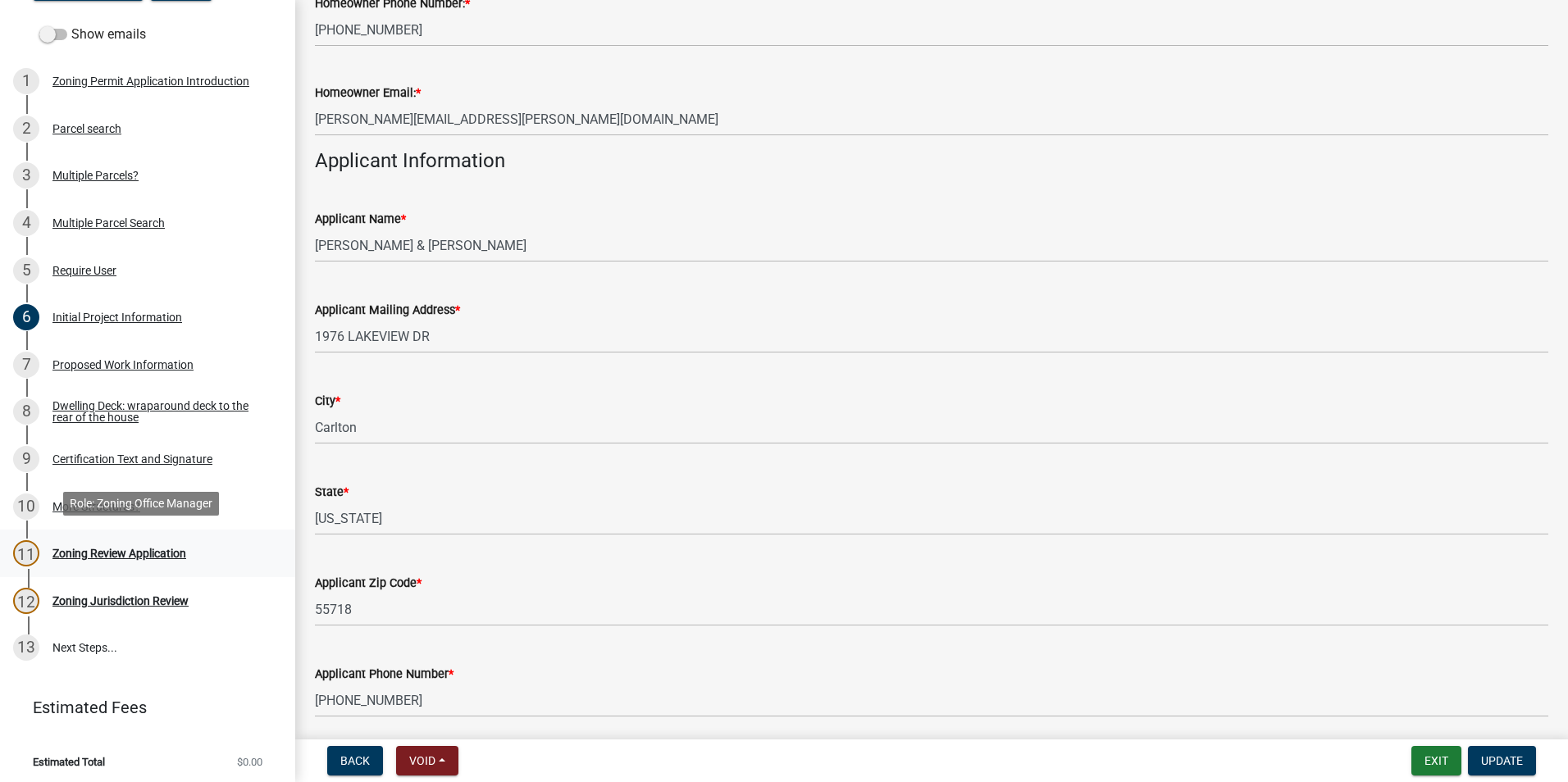
click at [166, 548] on div "Zoning Review Application" at bounding box center [119, 553] width 134 height 11
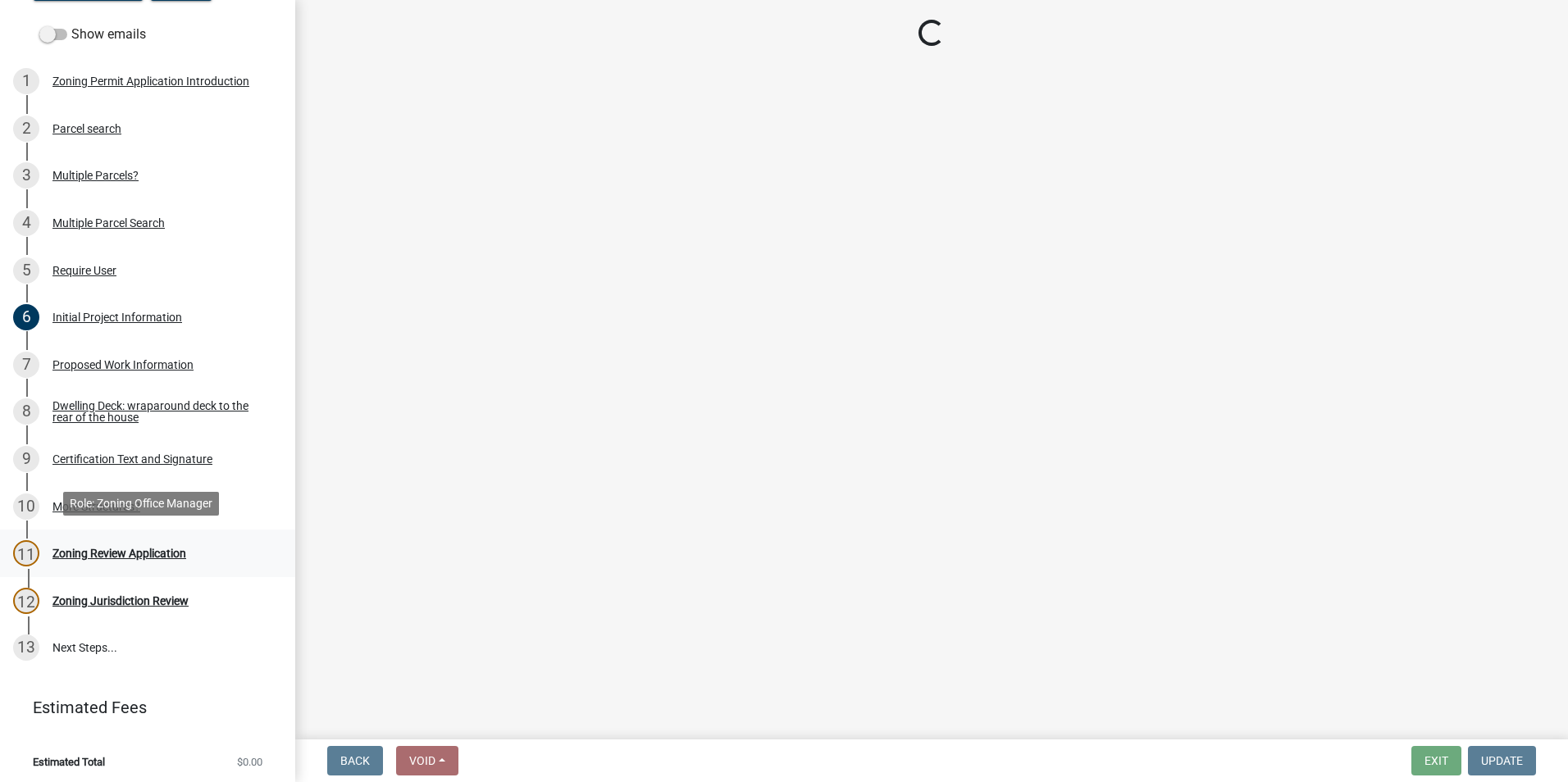
scroll to position [0, 0]
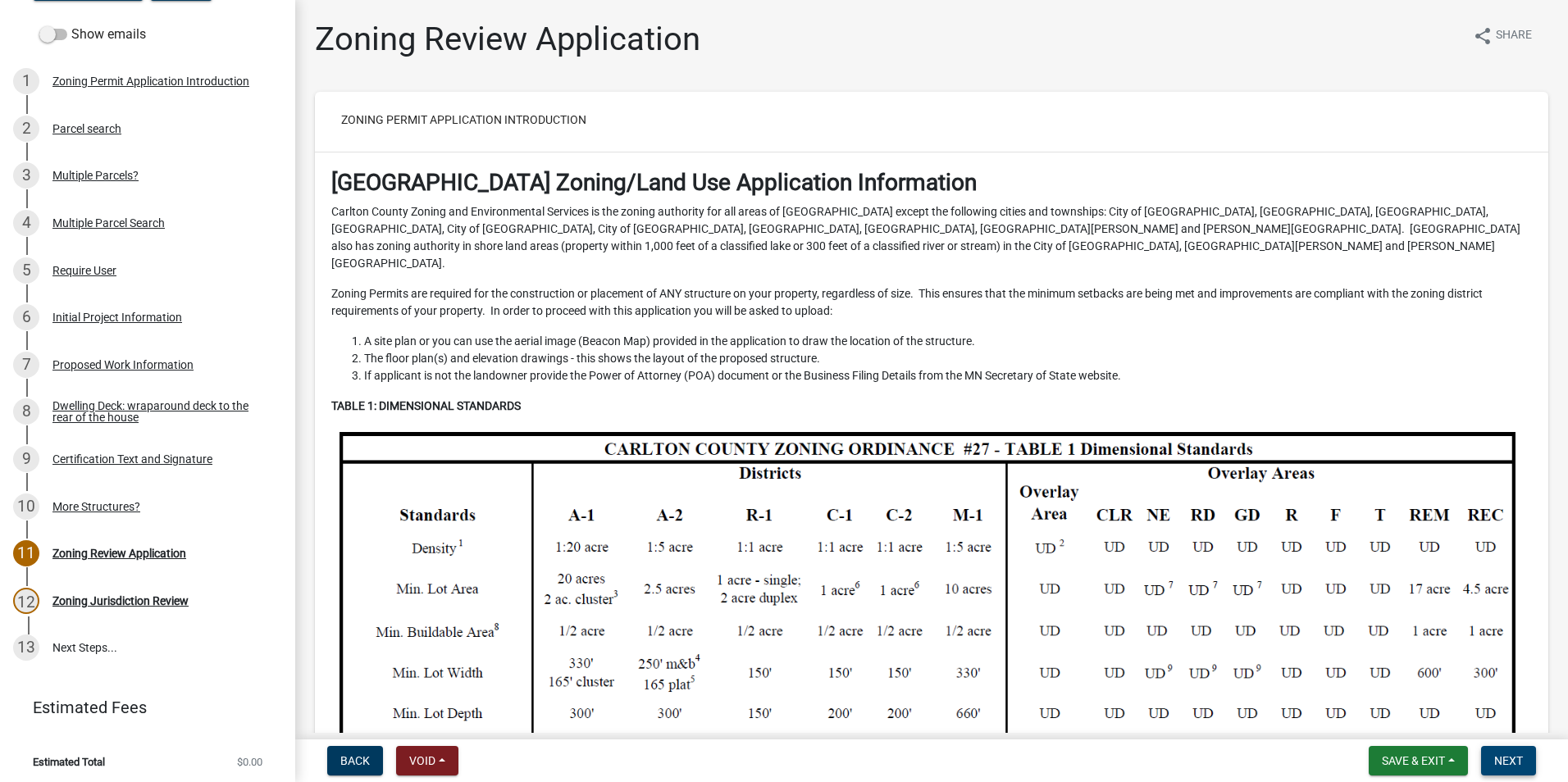
click at [1505, 758] on span "Next" at bounding box center [1508, 761] width 28 height 13
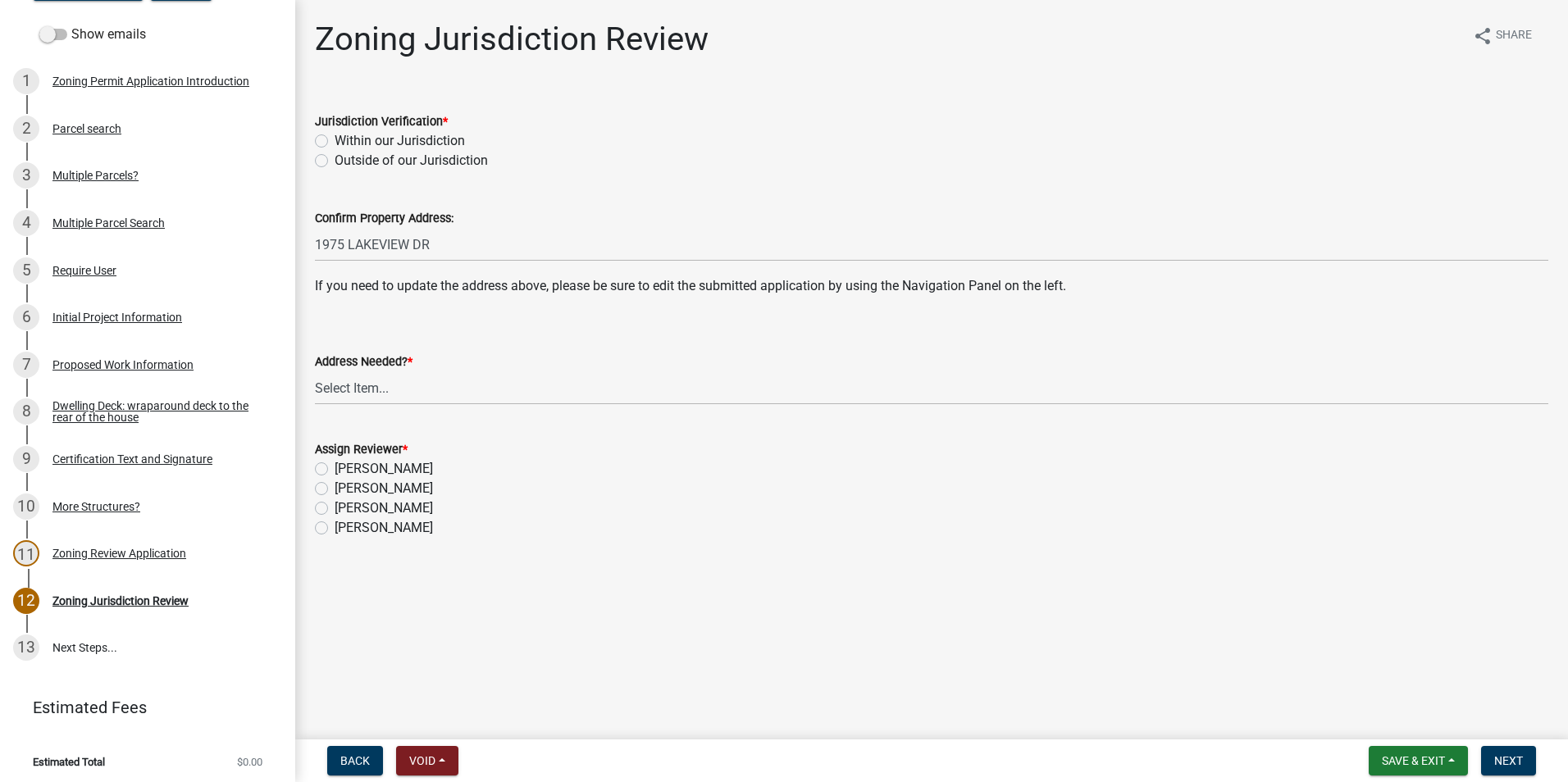
click at [328, 136] on div "Within our Jurisdiction" at bounding box center [932, 141] width 1233 height 20
drag, startPoint x: 328, startPoint y: 136, endPoint x: 324, endPoint y: 145, distance: 9.8
click at [335, 145] on label "Within our Jurisdiction" at bounding box center [400, 141] width 130 height 20
click at [335, 141] on input "Within our Jurisdiction" at bounding box center [340, 136] width 10 height 10
radio input "true"
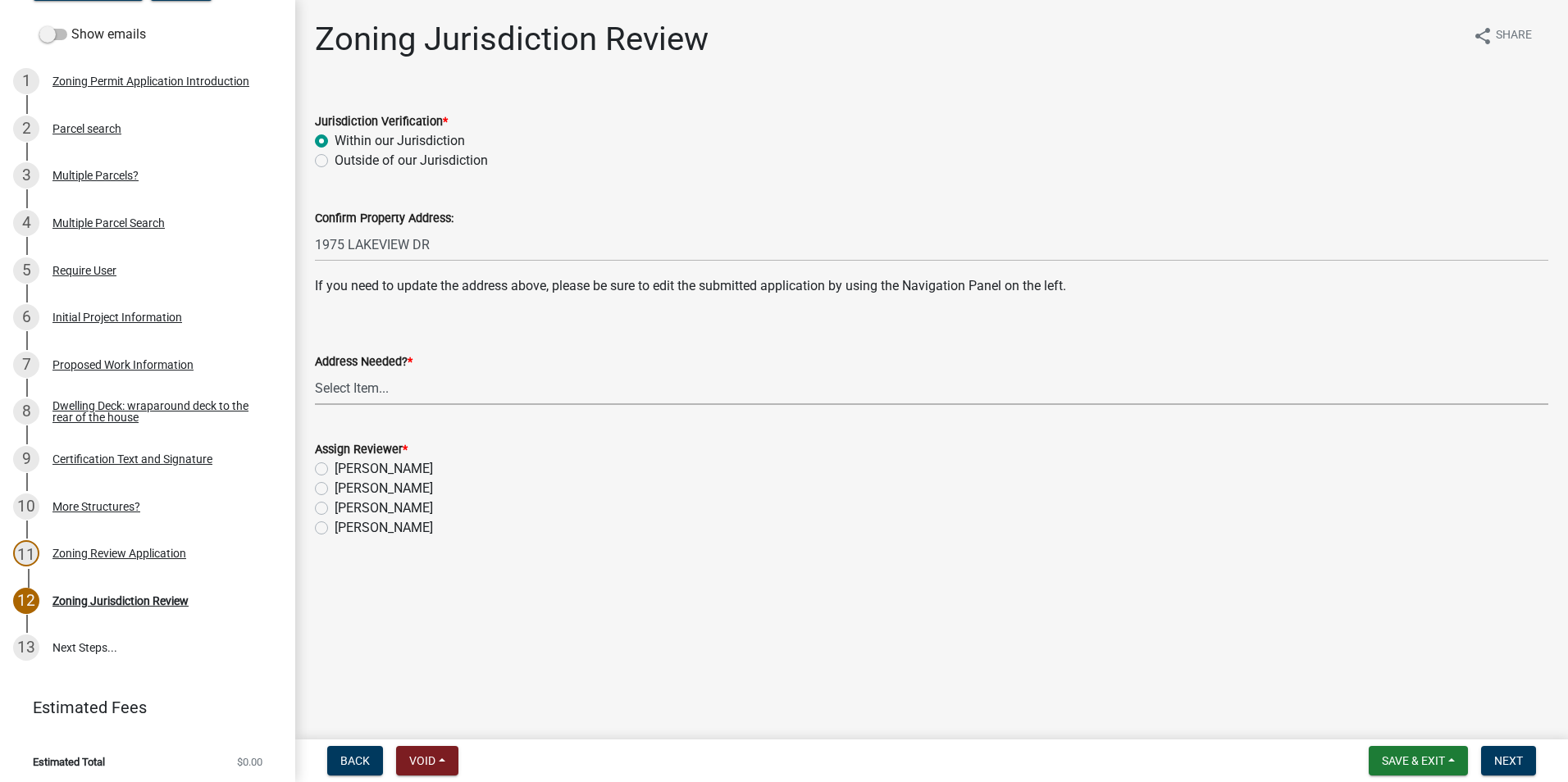
click at [377, 391] on select "Select Item... Yes No" at bounding box center [932, 388] width 1233 height 33
click at [315, 371] on select "Select Item... Yes No" at bounding box center [932, 388] width 1233 height 33
select select "aade736b-b8ba-42e5-ae4c-e00a265c1909"
click at [335, 490] on label "[PERSON_NAME]" at bounding box center [383, 488] width 99 height 20
click at [335, 490] on input "[PERSON_NAME]" at bounding box center [340, 484] width 10 height 10
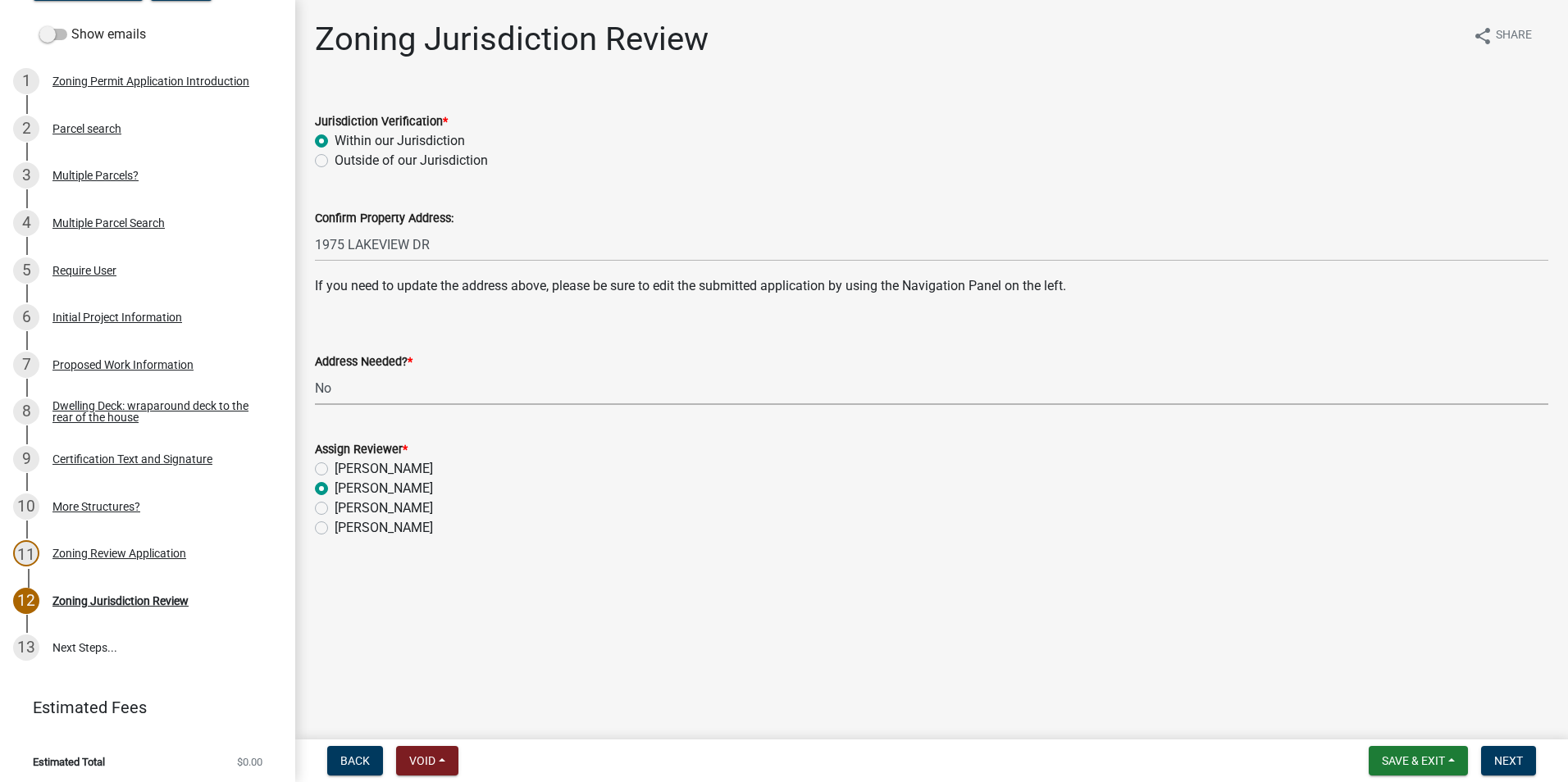
radio input "true"
click at [1503, 753] on button "Next" at bounding box center [1509, 761] width 55 height 29
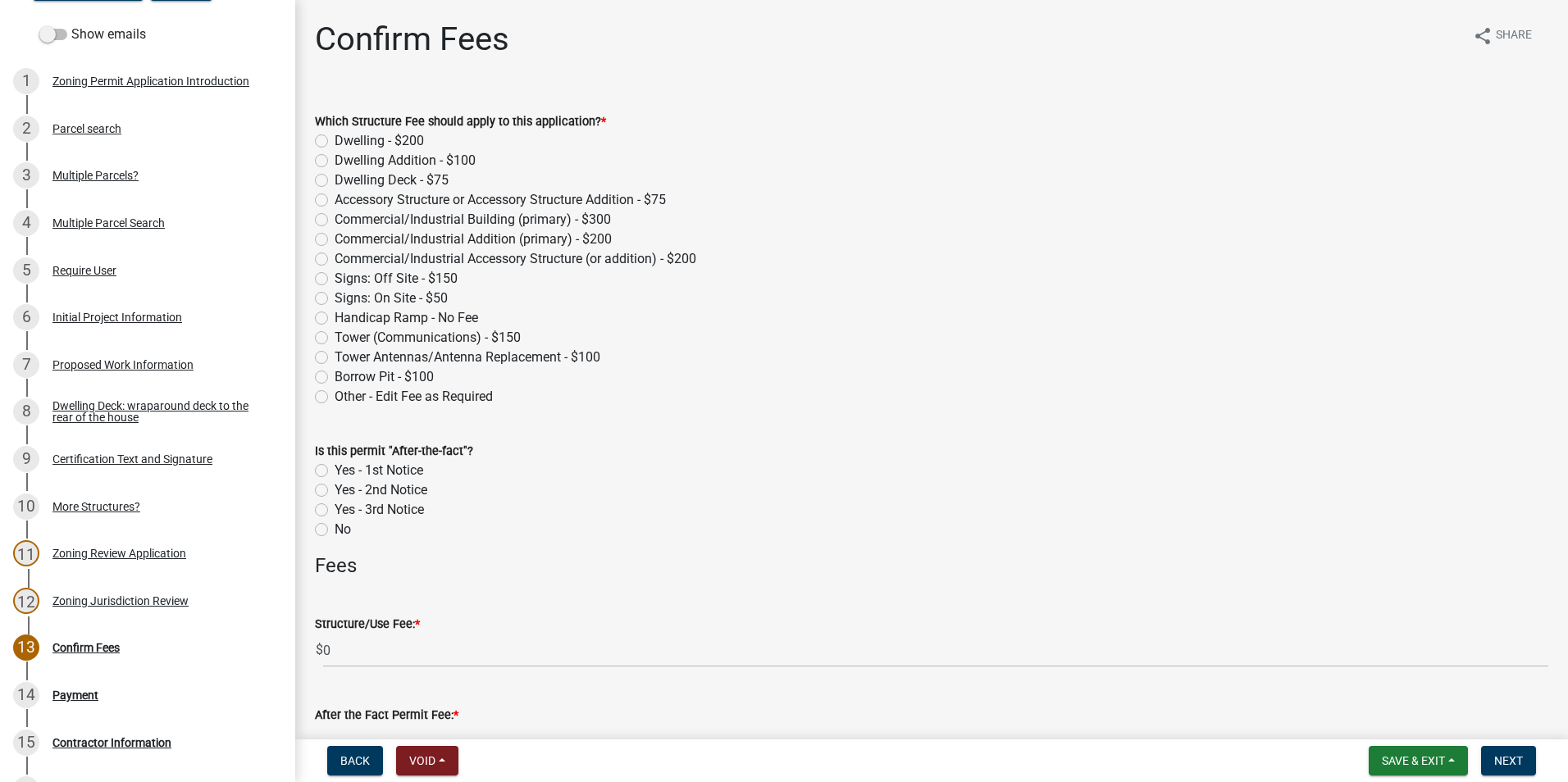
click at [328, 179] on div "Dwelling Deck - $75" at bounding box center [932, 180] width 1233 height 20
click at [335, 181] on label "Dwelling Deck - $75" at bounding box center [391, 180] width 114 height 20
click at [335, 181] on input "Dwelling Deck - $75" at bounding box center [340, 176] width 10 height 10
radio input "true"
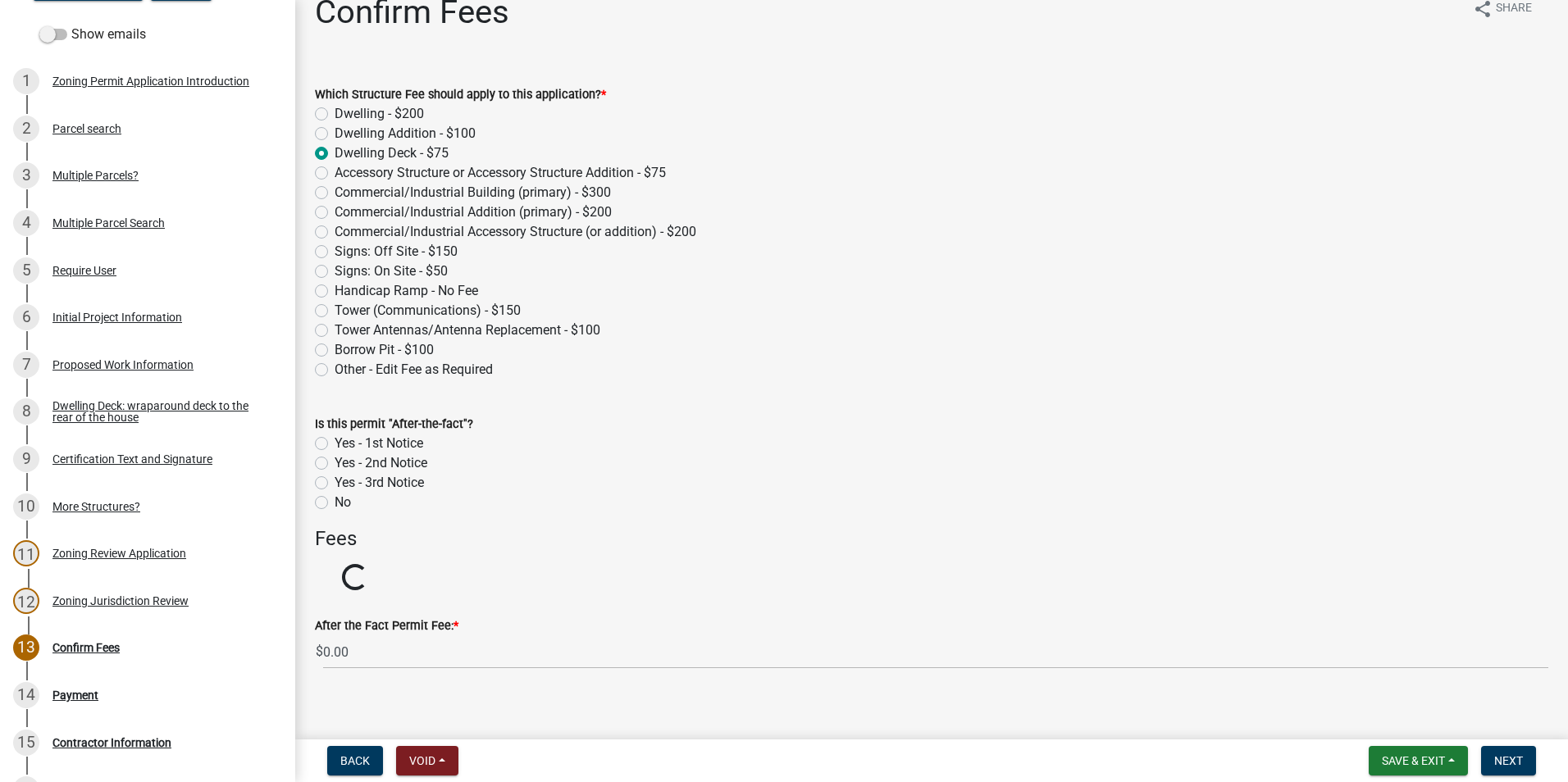
scroll to position [42, 0]
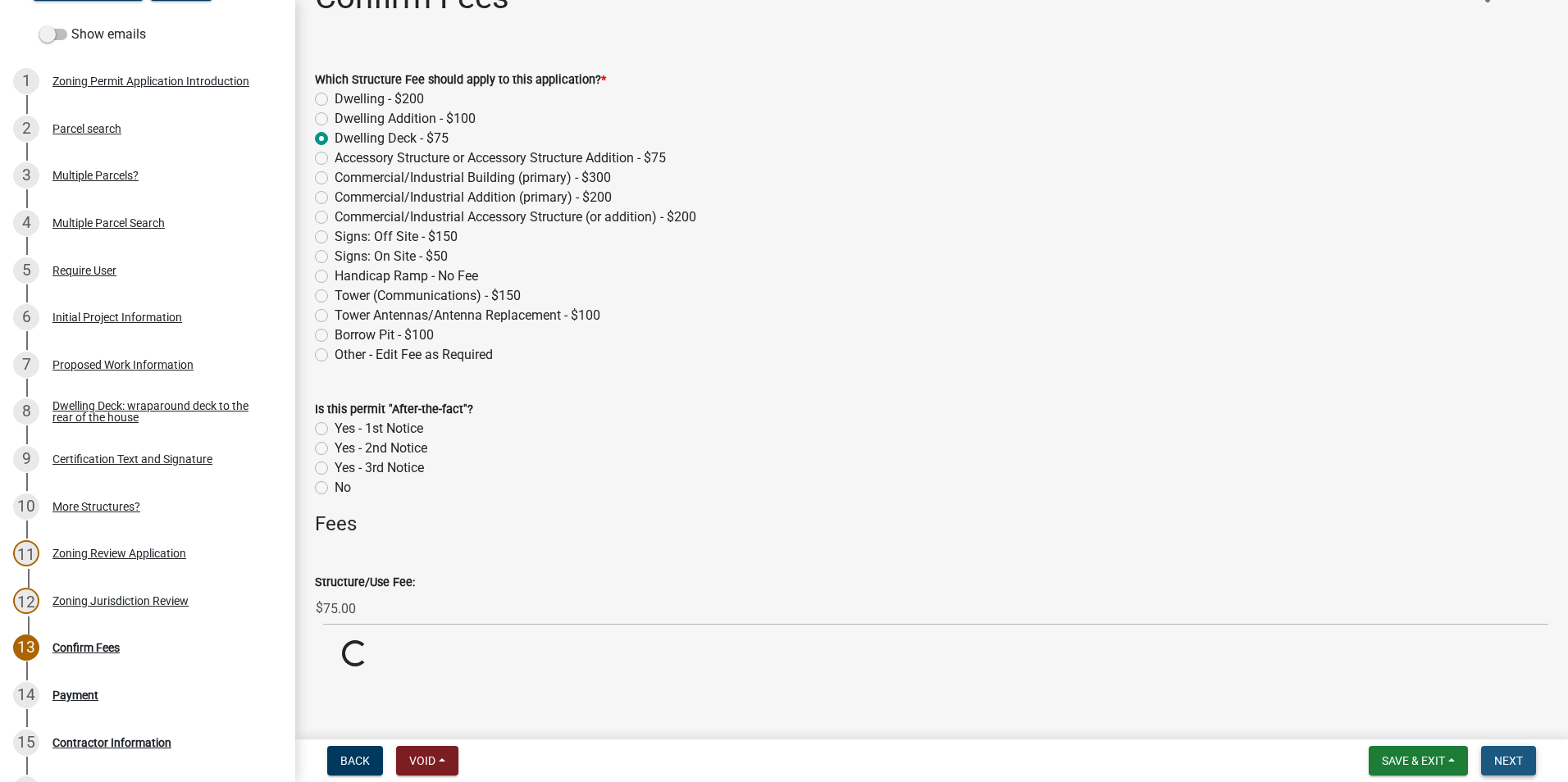
click at [1512, 755] on span "Next" at bounding box center [1508, 761] width 28 height 13
click at [1511, 759] on span "Next" at bounding box center [1508, 761] width 28 height 13
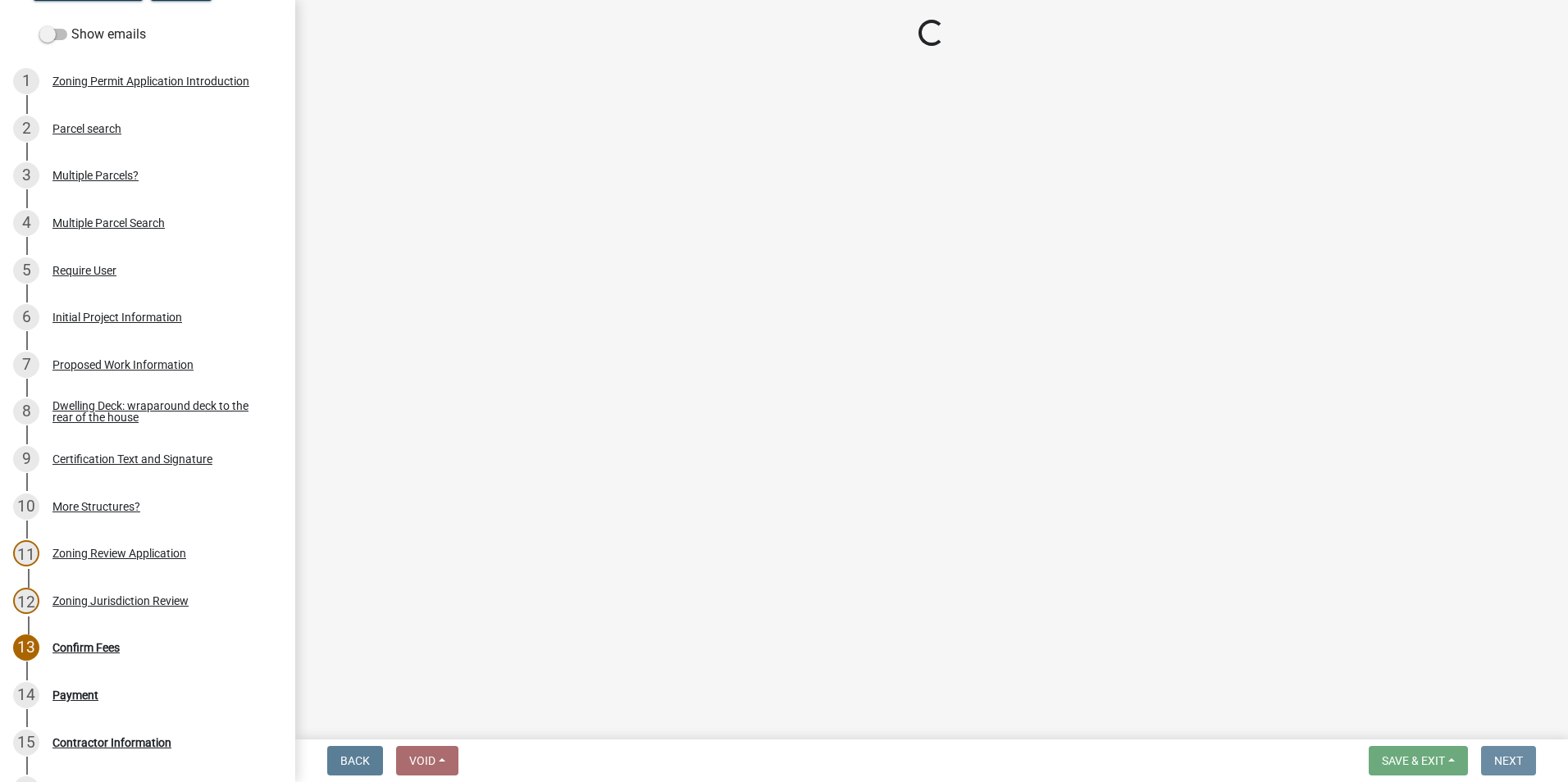
scroll to position [0, 0]
